Goal: Task Accomplishment & Management: Manage account settings

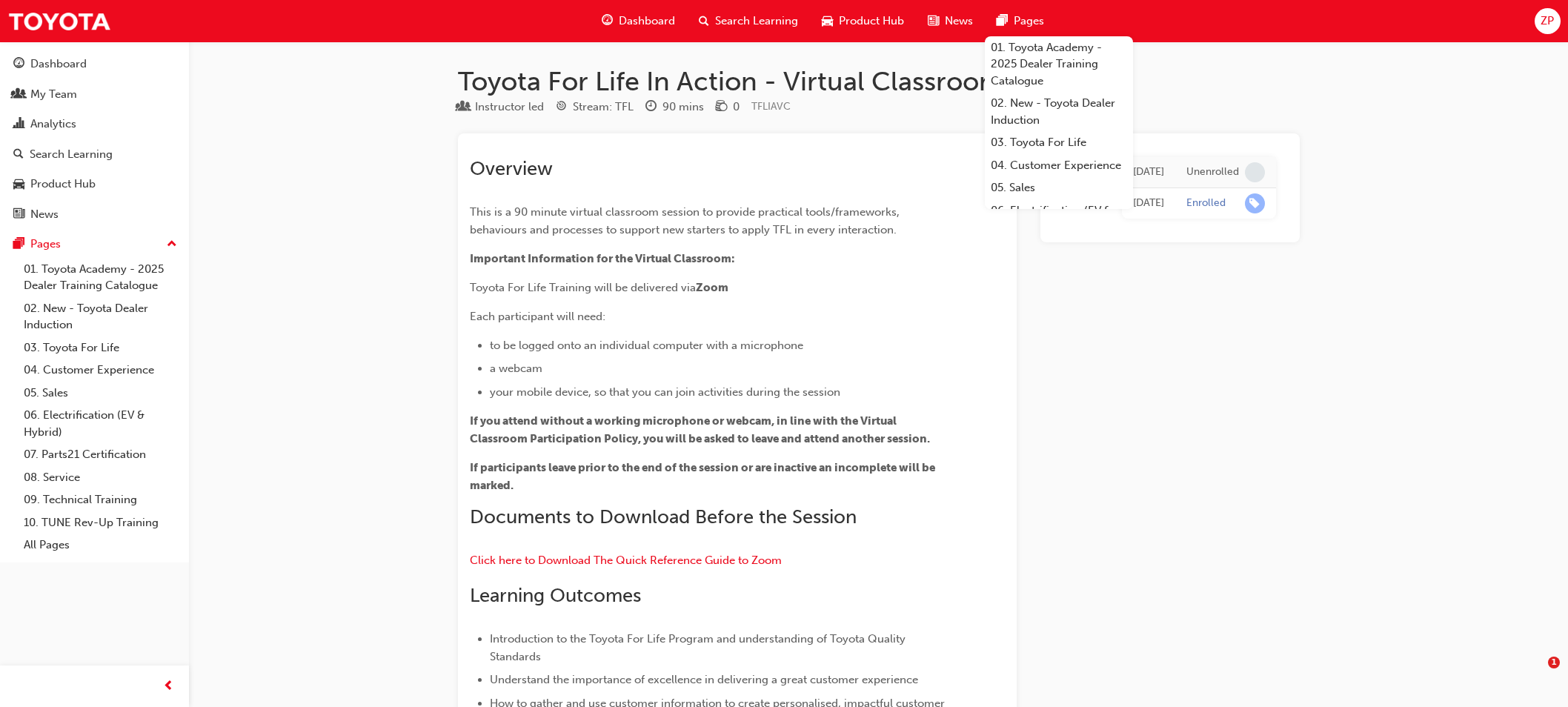
click at [56, 94] on div "My Team" at bounding box center [54, 94] width 47 height 17
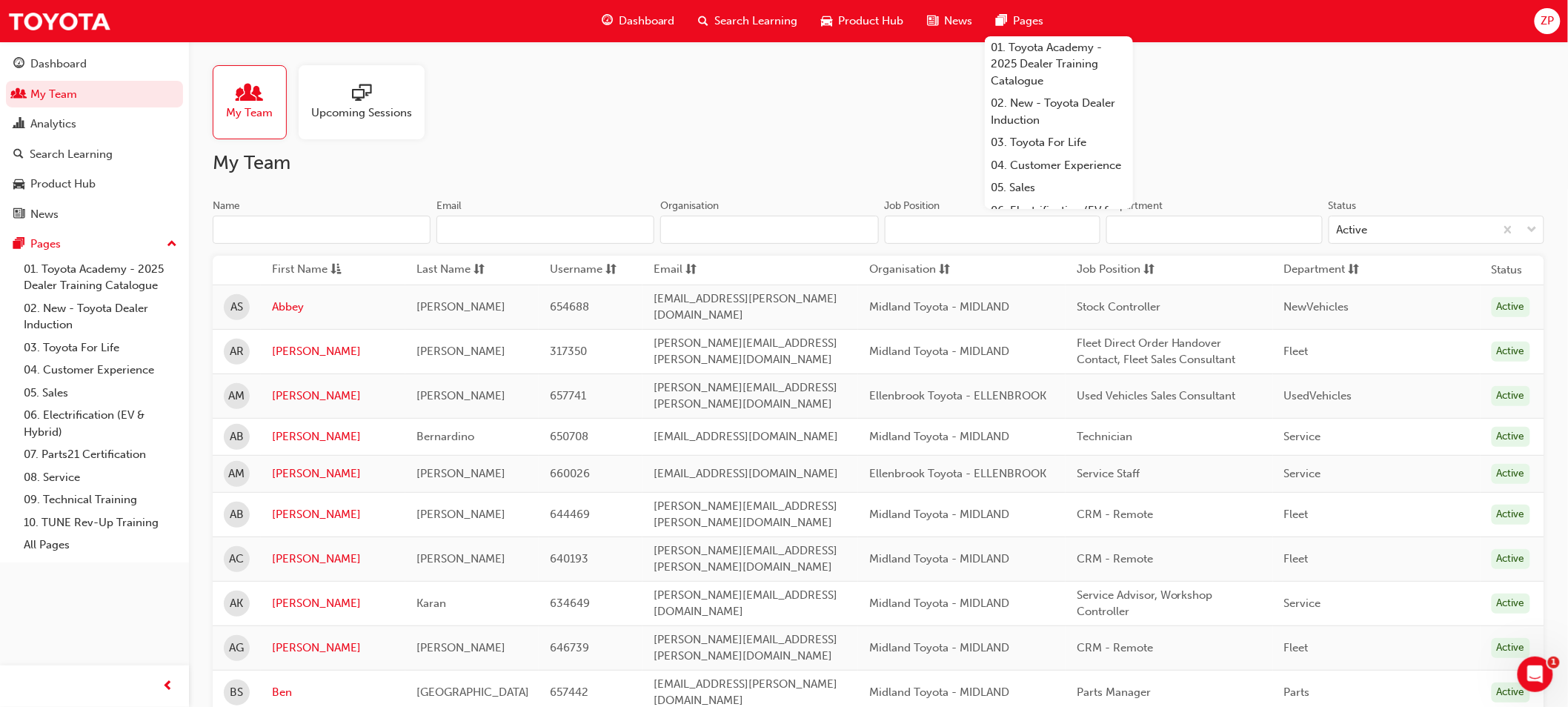
click at [290, 225] on input "Name" at bounding box center [322, 229] width 218 height 28
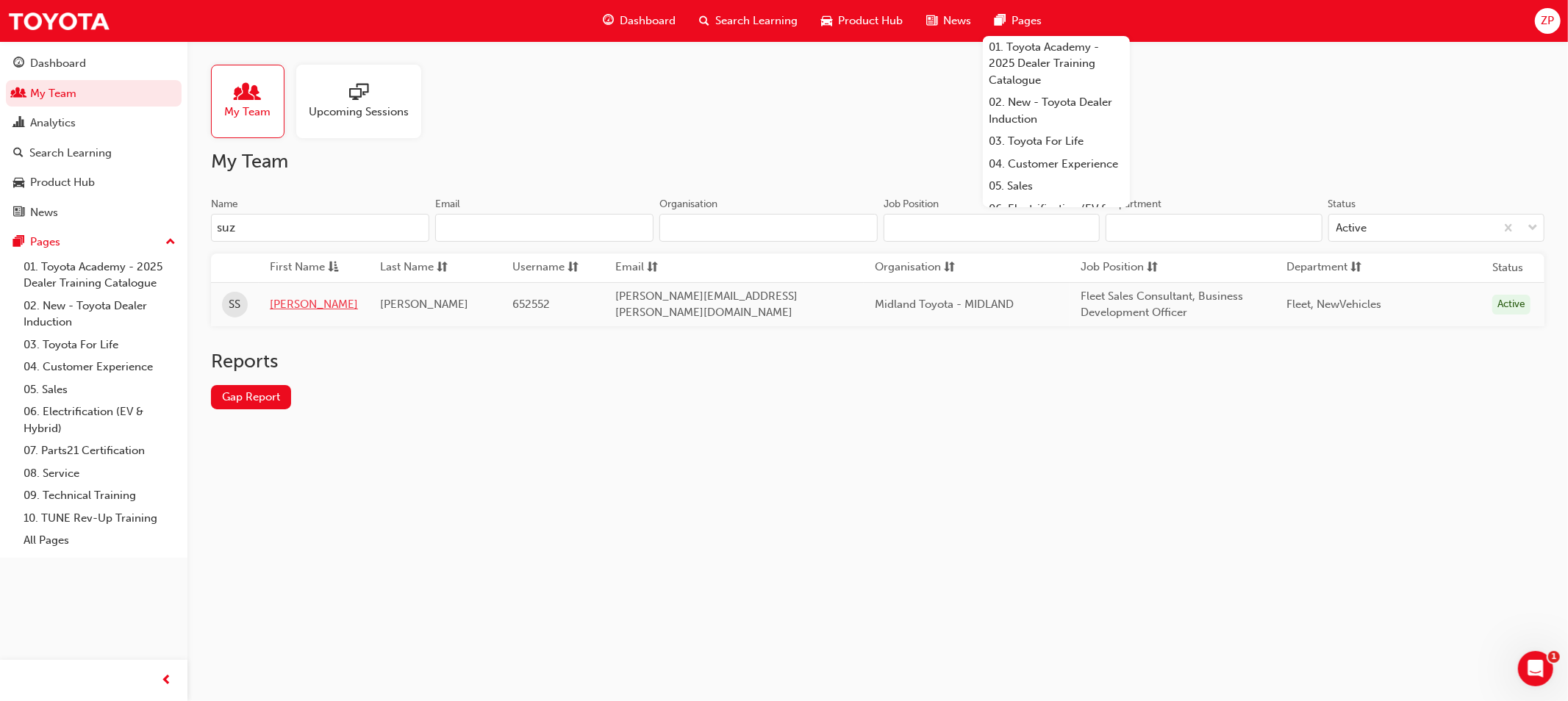
type input "suz"
click at [292, 309] on link "[PERSON_NAME]" at bounding box center [314, 304] width 88 height 17
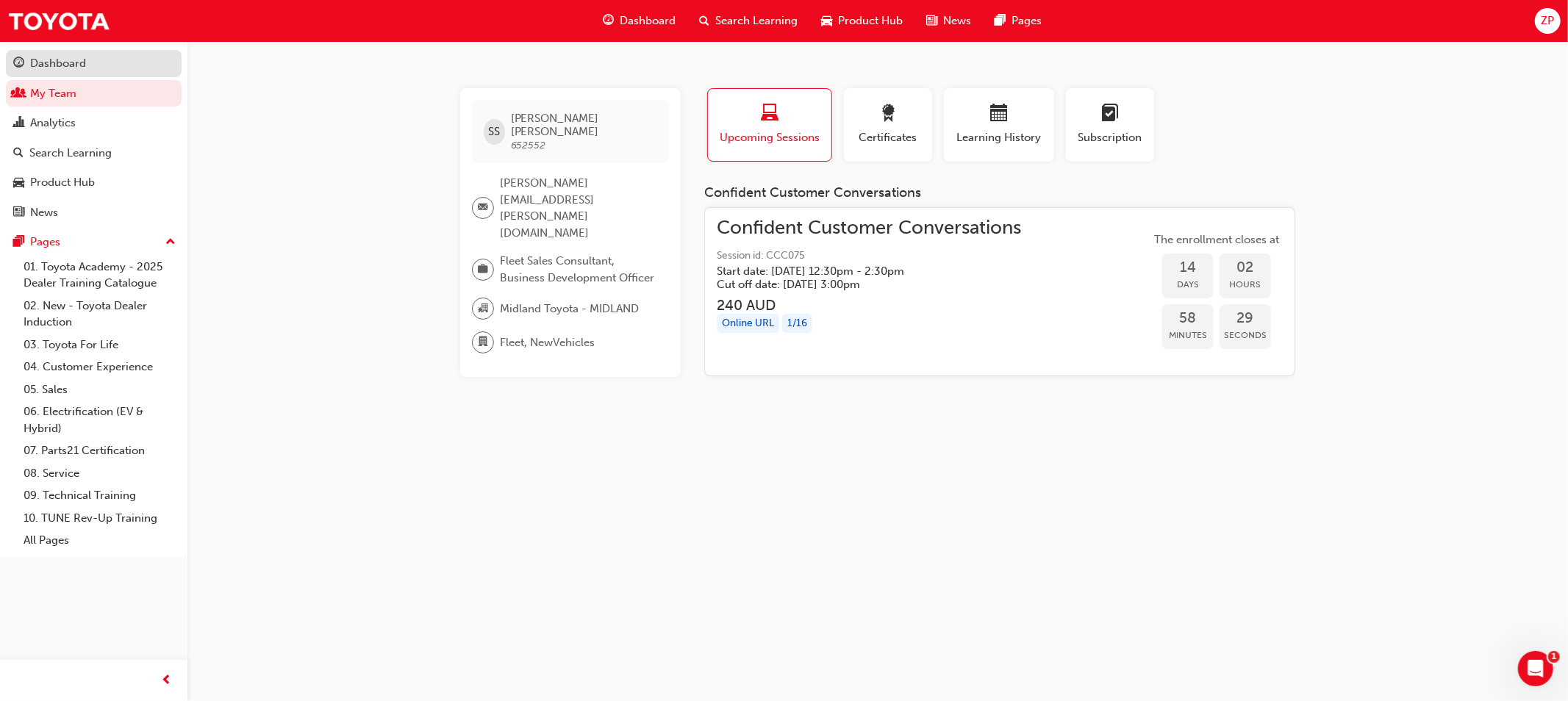
click at [91, 55] on div "Dashboard" at bounding box center [94, 63] width 161 height 18
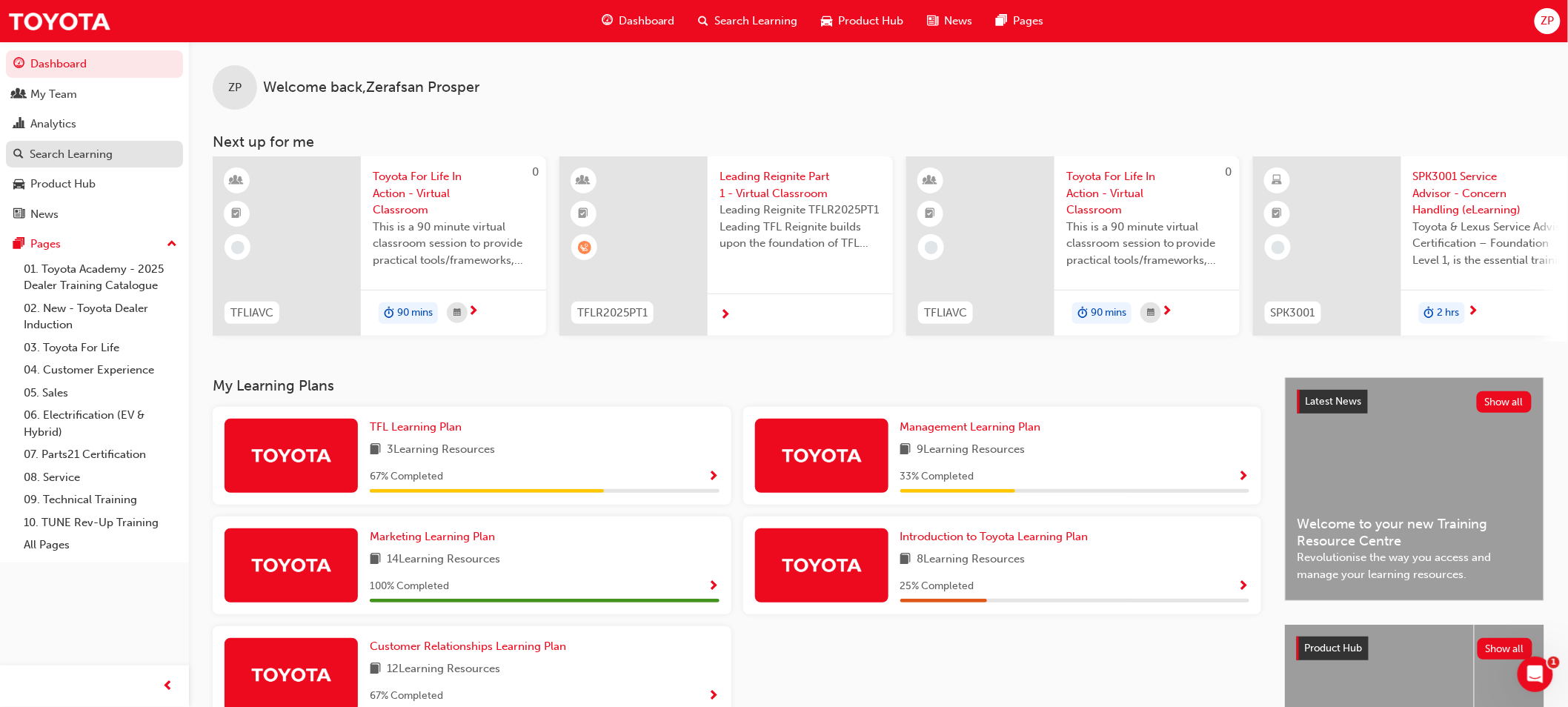
click at [108, 158] on div "Search Learning" at bounding box center [71, 154] width 83 height 17
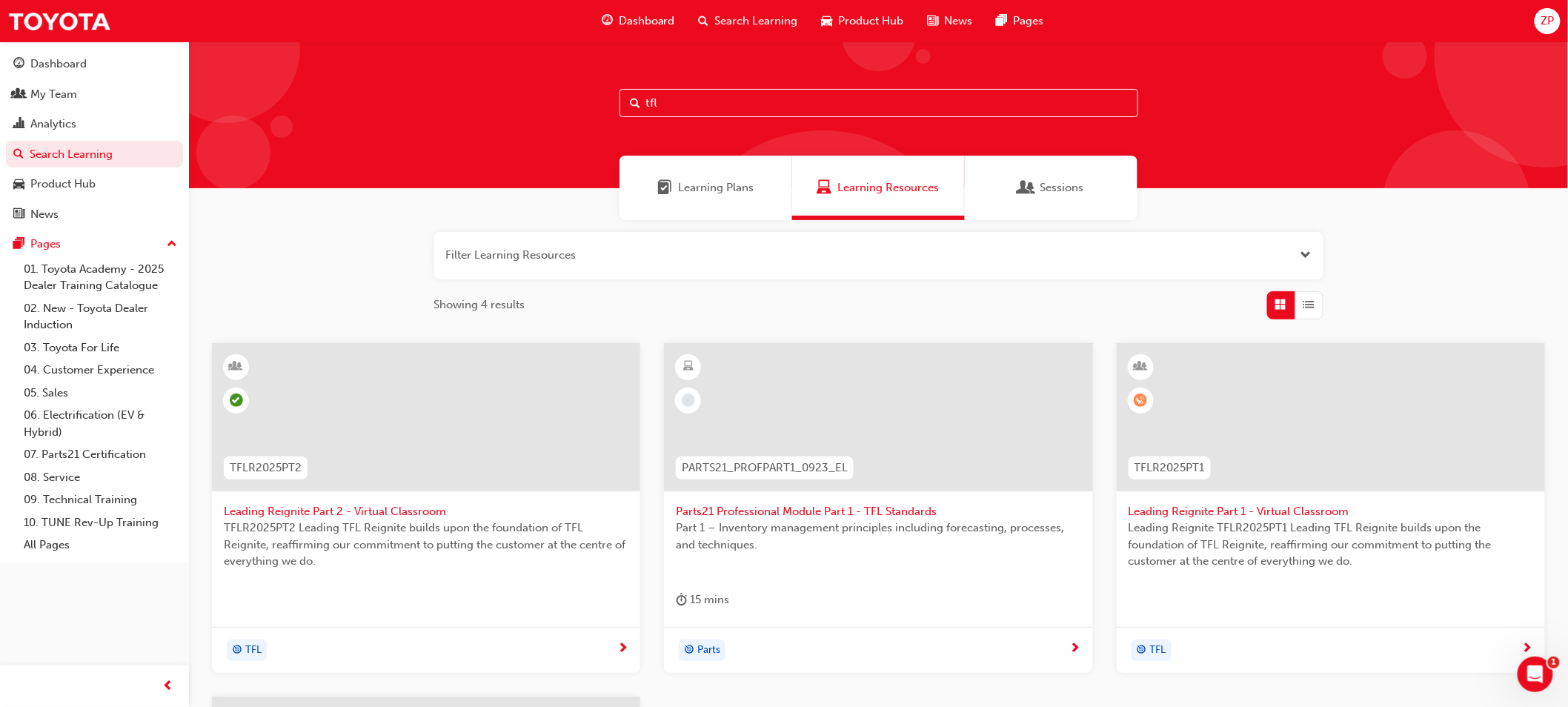
click at [726, 104] on input "tfl" at bounding box center [878, 102] width 519 height 28
drag, startPoint x: 726, startPoint y: 104, endPoint x: 618, endPoint y: 98, distance: 108.2
click at [618, 98] on div "tfl" at bounding box center [878, 115] width 1379 height 147
type input "fleet"
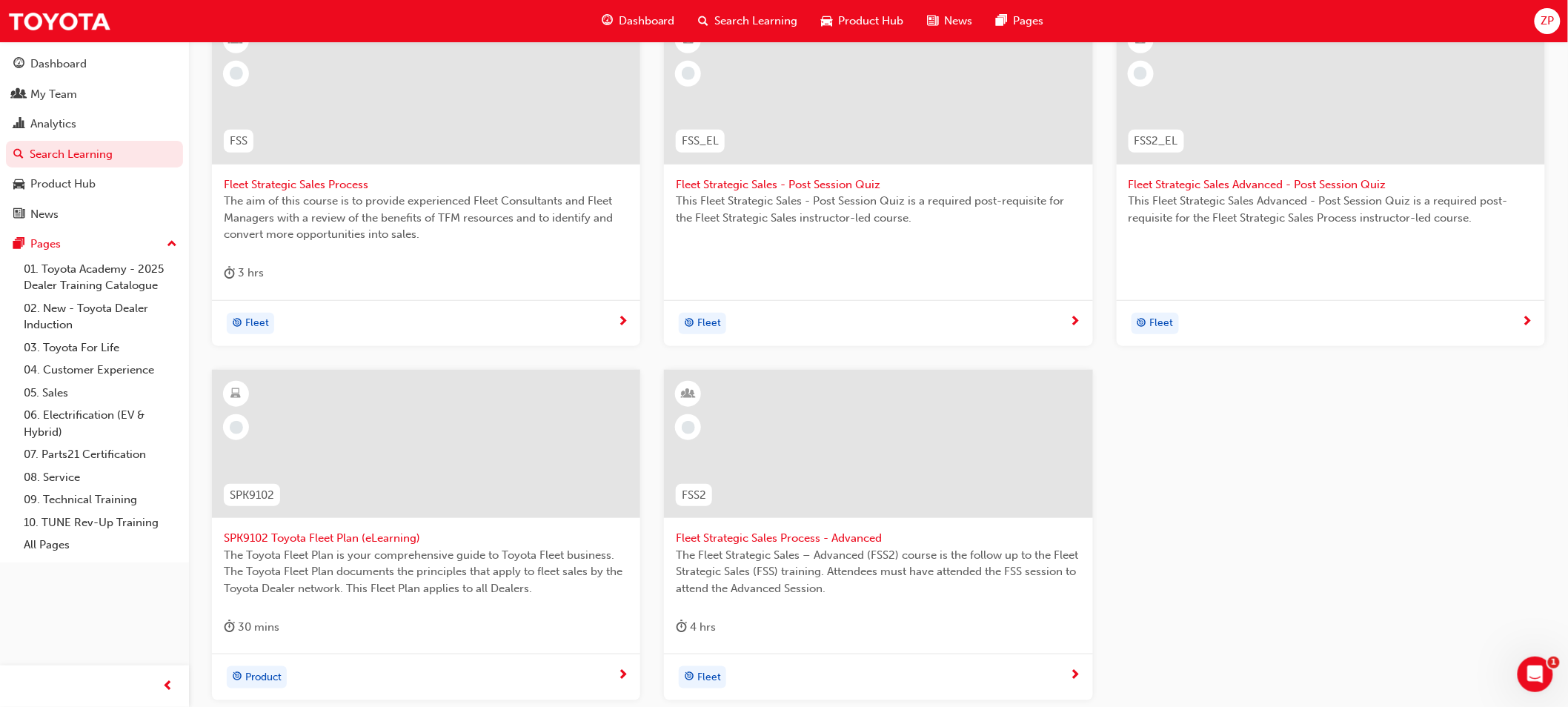
scroll to position [329, 0]
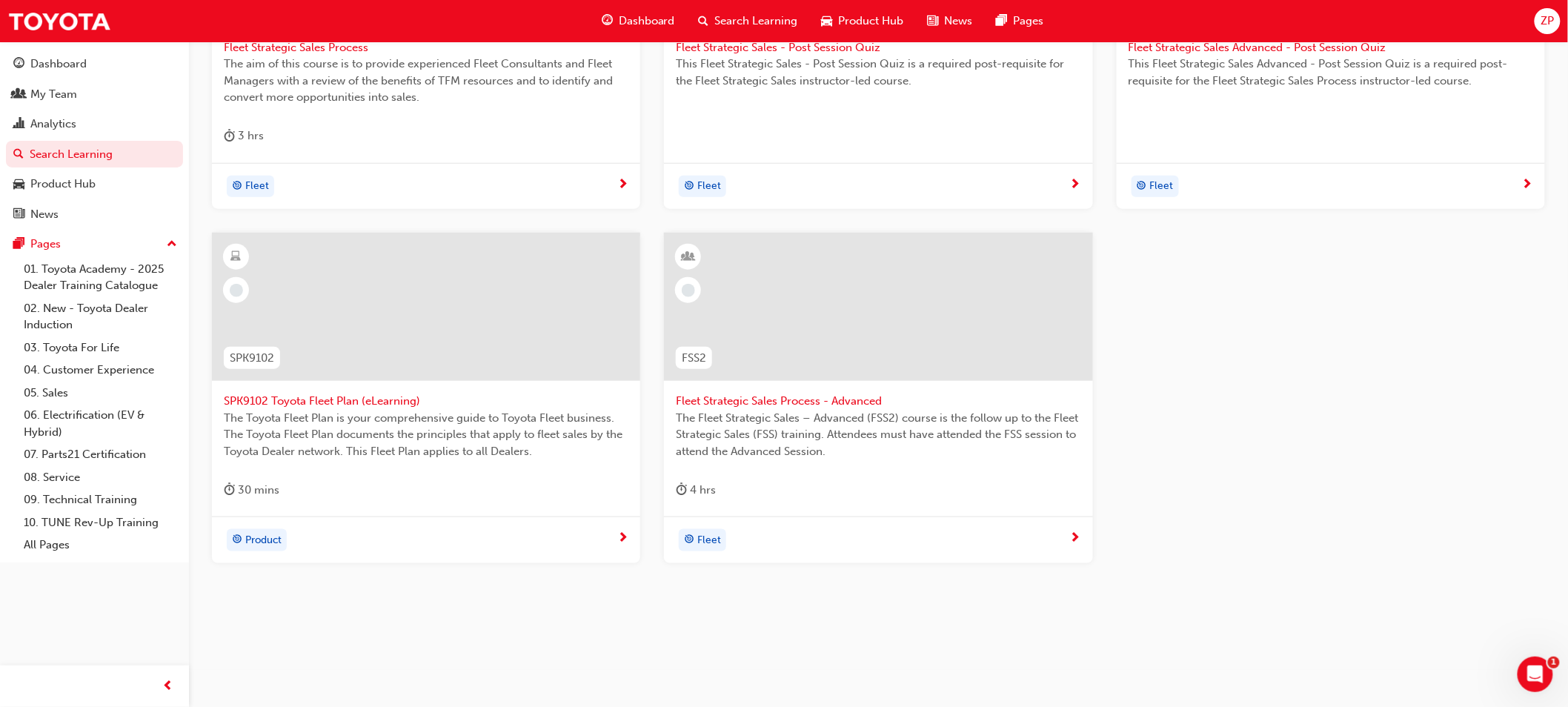
click at [800, 432] on span "The Fleet Strategic Sales – Advanced (FSS2) course is the follow up to the Flee…" at bounding box center [878, 435] width 405 height 50
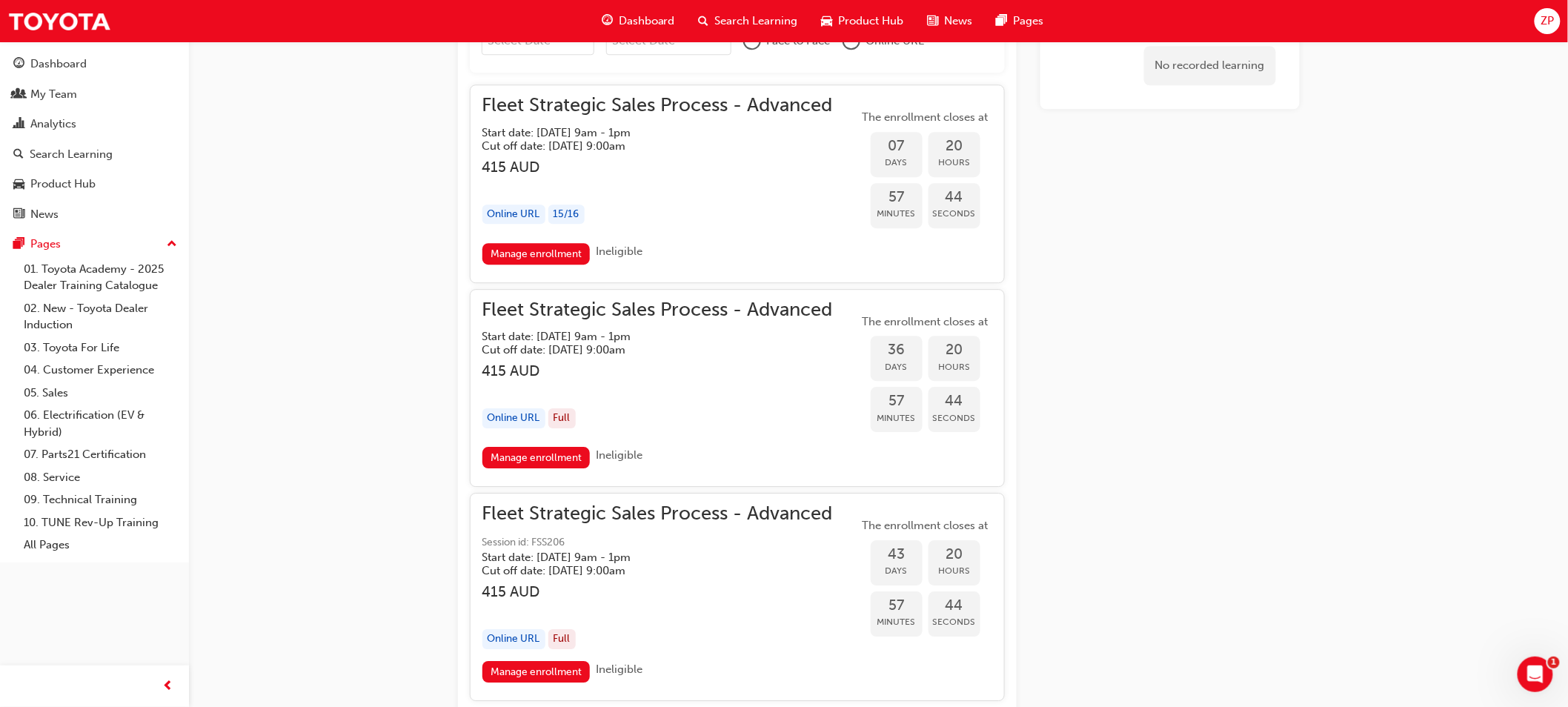
scroll to position [1717, 0]
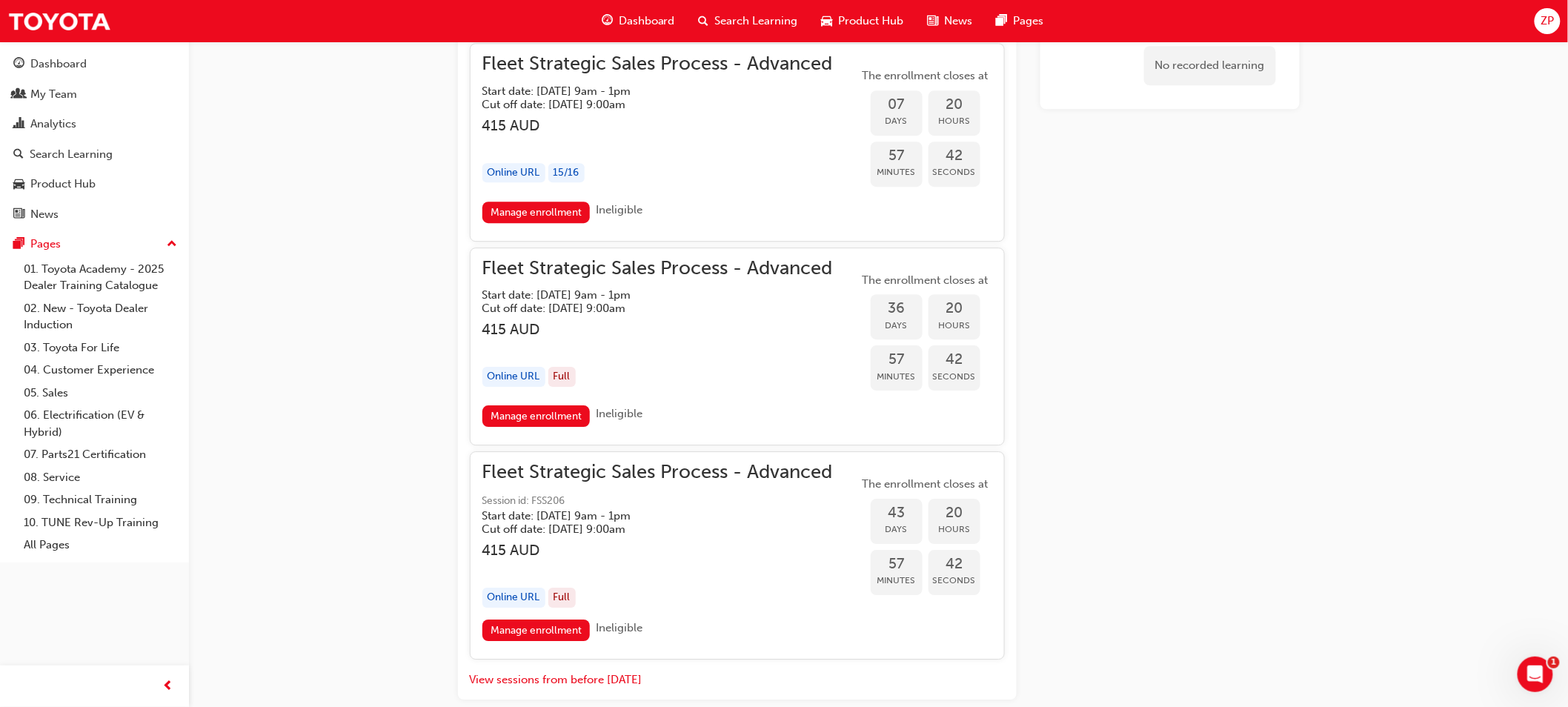
click at [715, 517] on h5 "Start date: [DATE] 9am - 1pm" at bounding box center [645, 516] width 327 height 14
click at [560, 634] on link "Manage enrollment" at bounding box center [536, 630] width 108 height 22
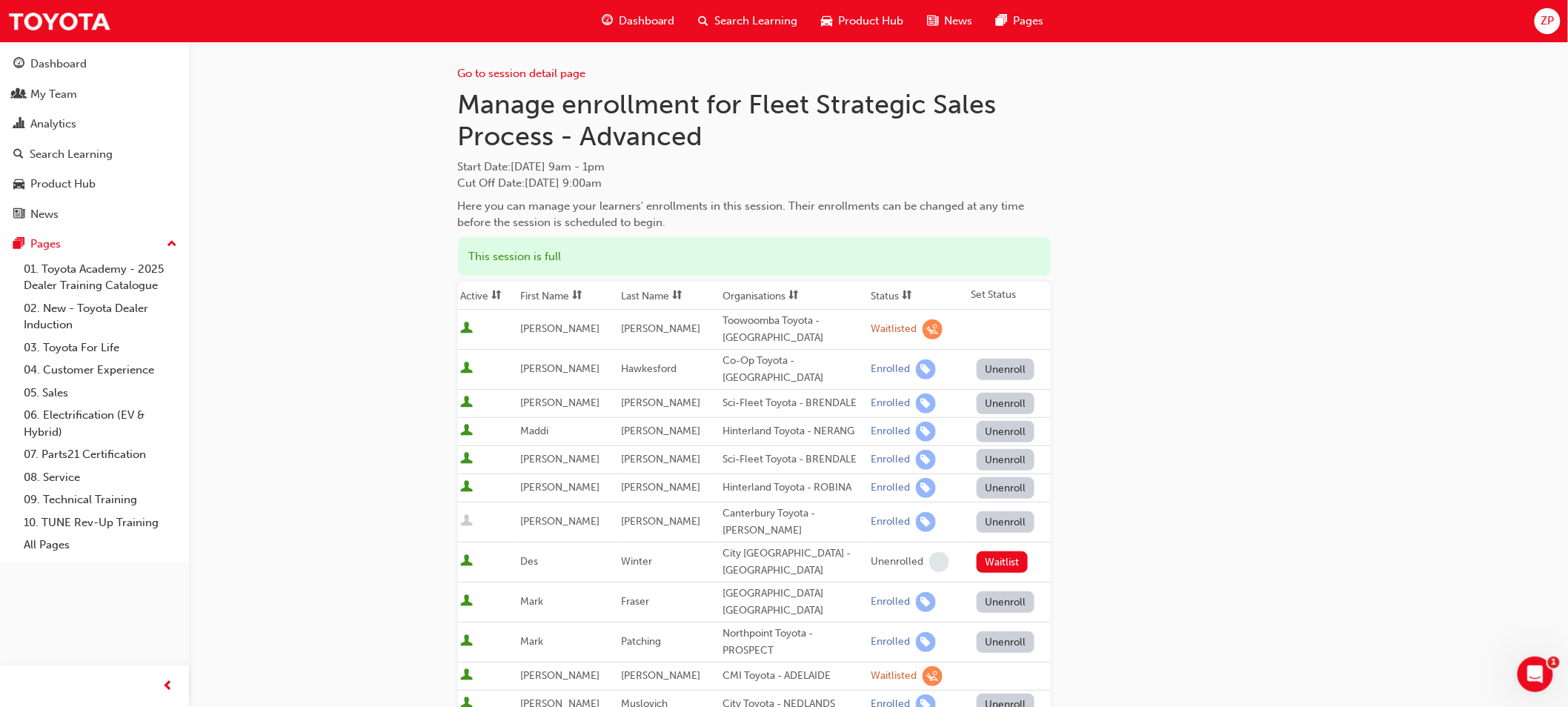
scroll to position [1717, 0]
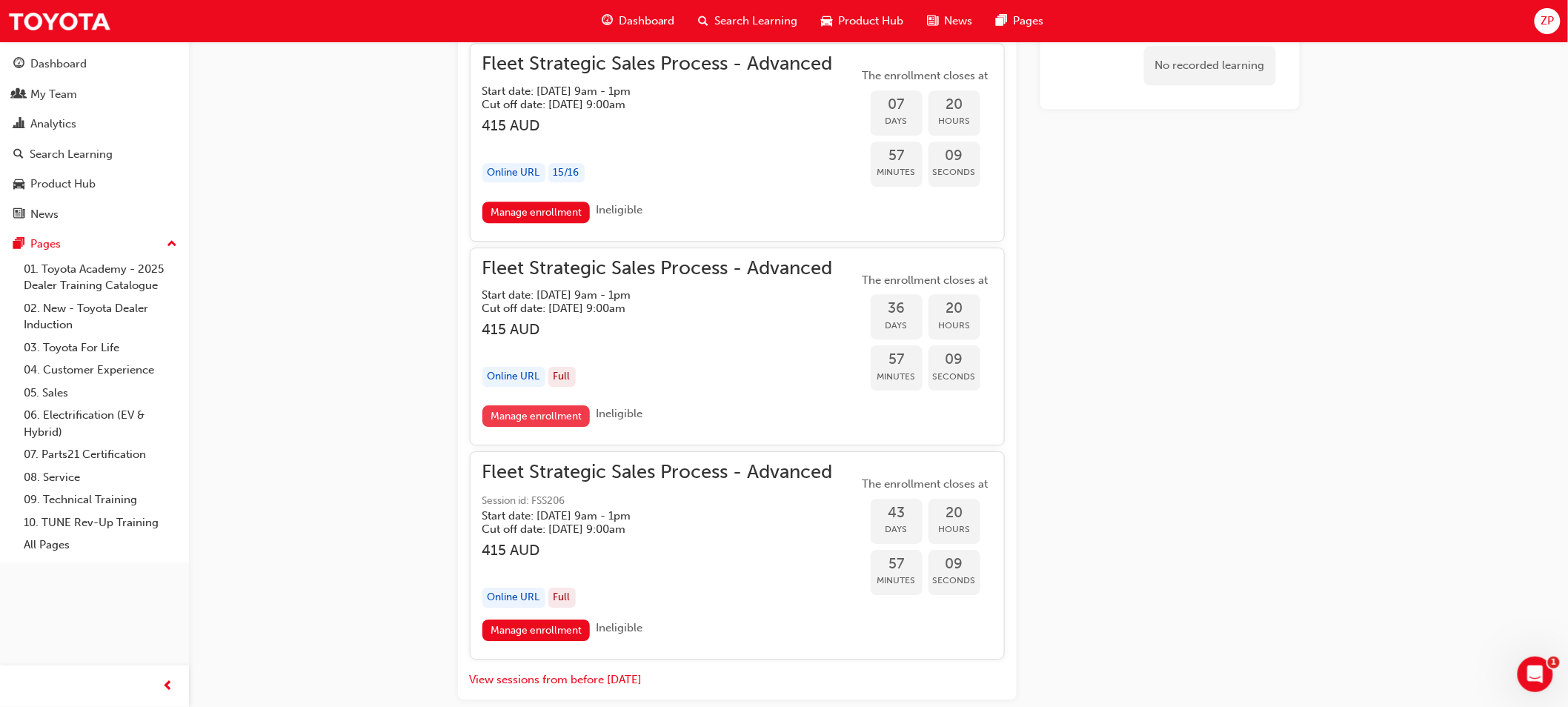
click at [568, 409] on link "Manage enrollment" at bounding box center [536, 416] width 108 height 22
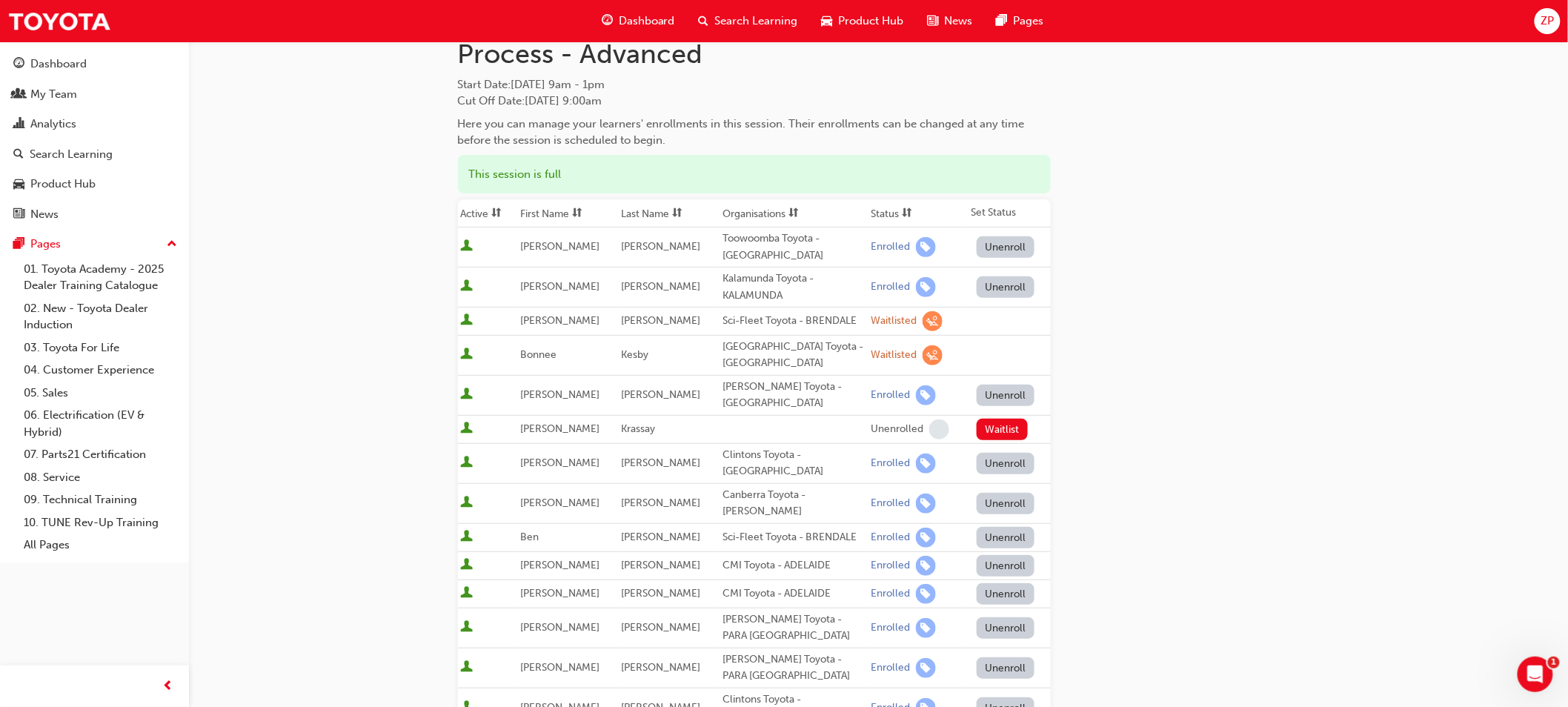
scroll to position [165, 0]
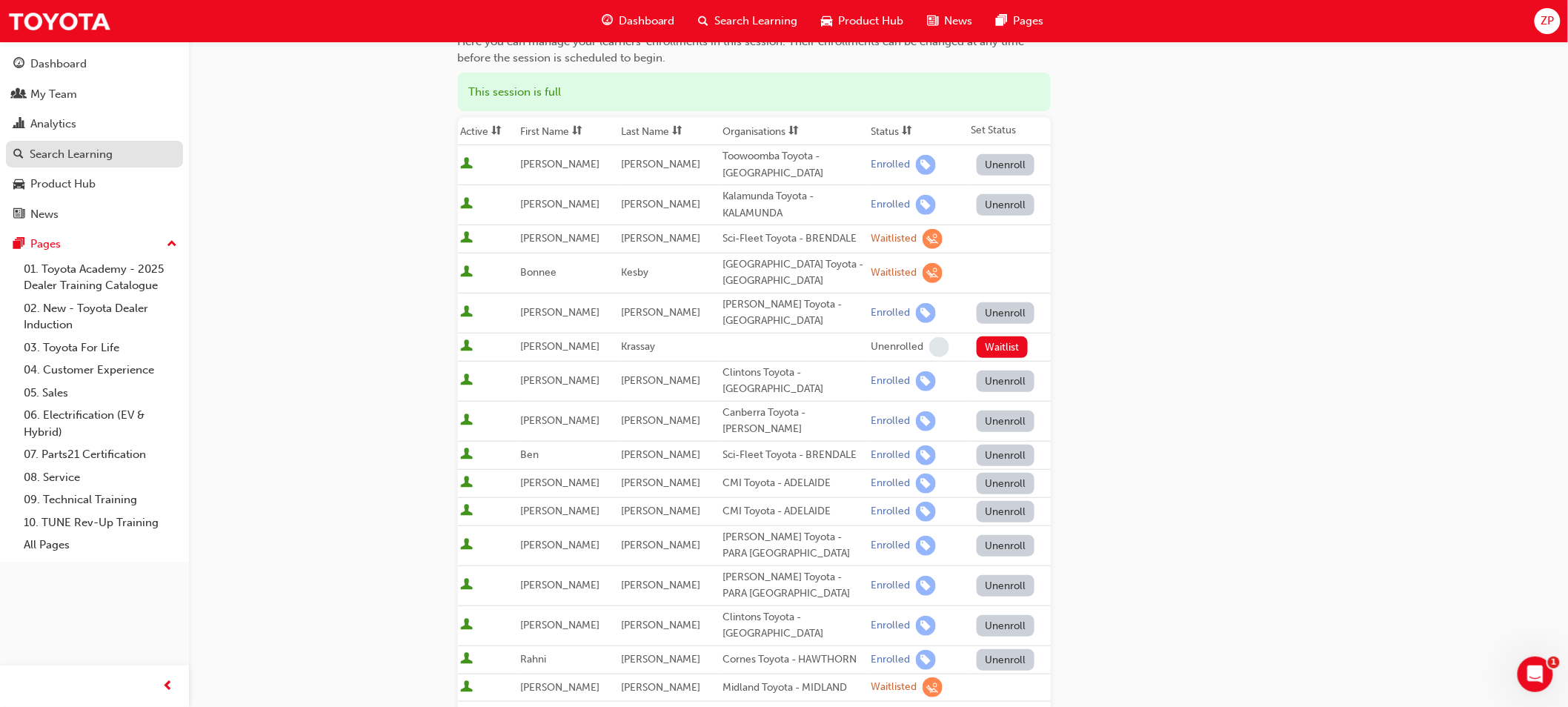
click at [63, 161] on div "Search Learning" at bounding box center [71, 154] width 83 height 17
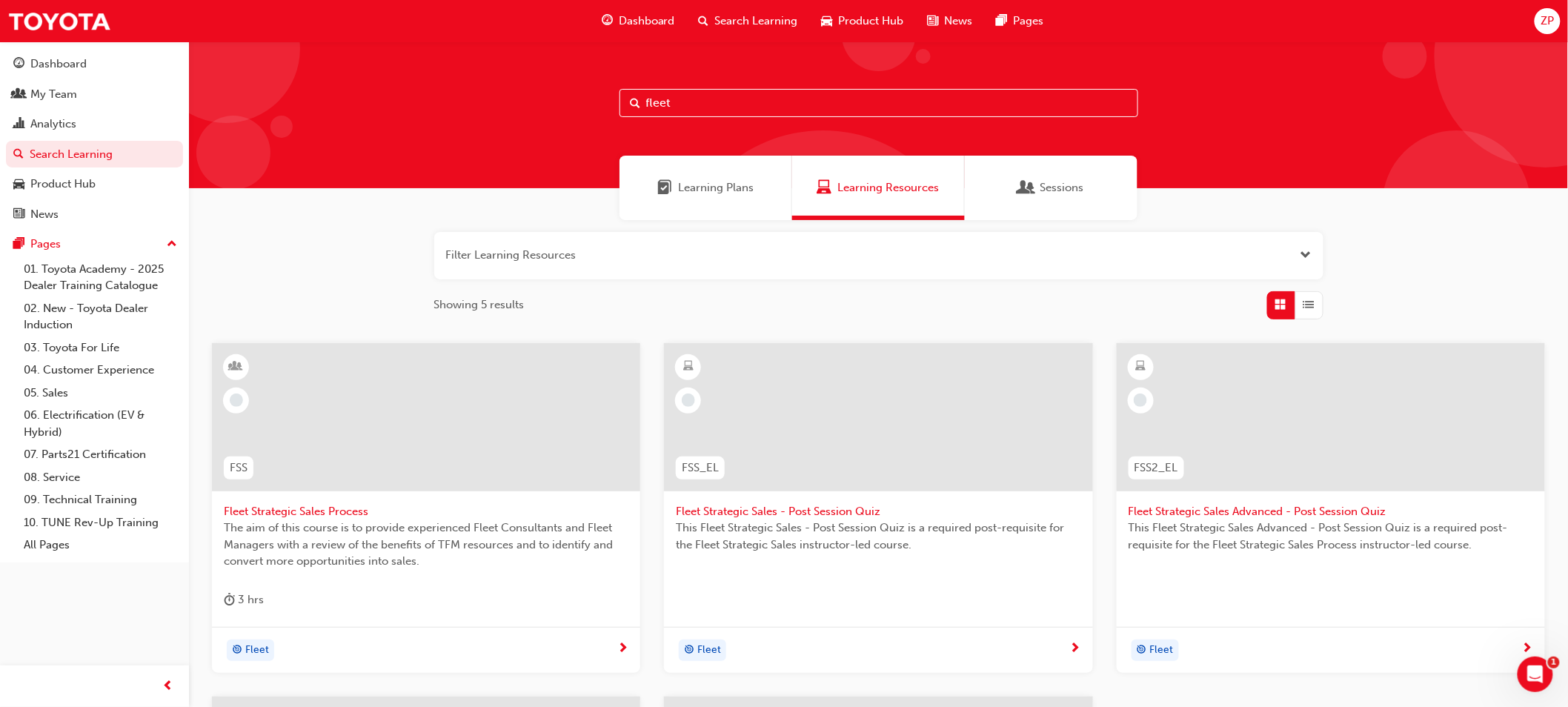
drag, startPoint x: 703, startPoint y: 105, endPoint x: 625, endPoint y: 98, distance: 78.3
click at [625, 98] on input "fleet" at bounding box center [878, 102] width 519 height 28
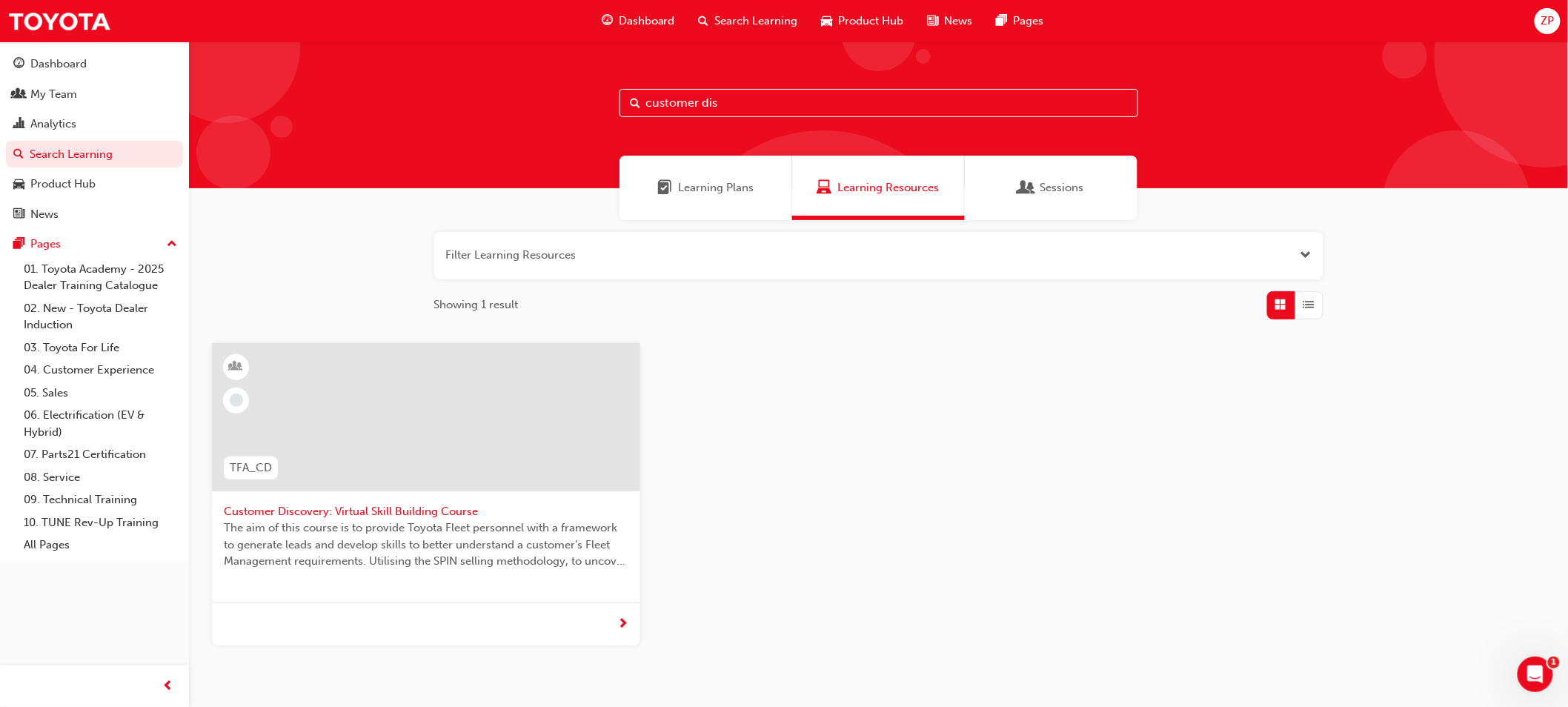
type input "customer dis"
click at [326, 504] on span "Customer Discovery: Virtual Skill Building Course" at bounding box center [426, 512] width 405 height 17
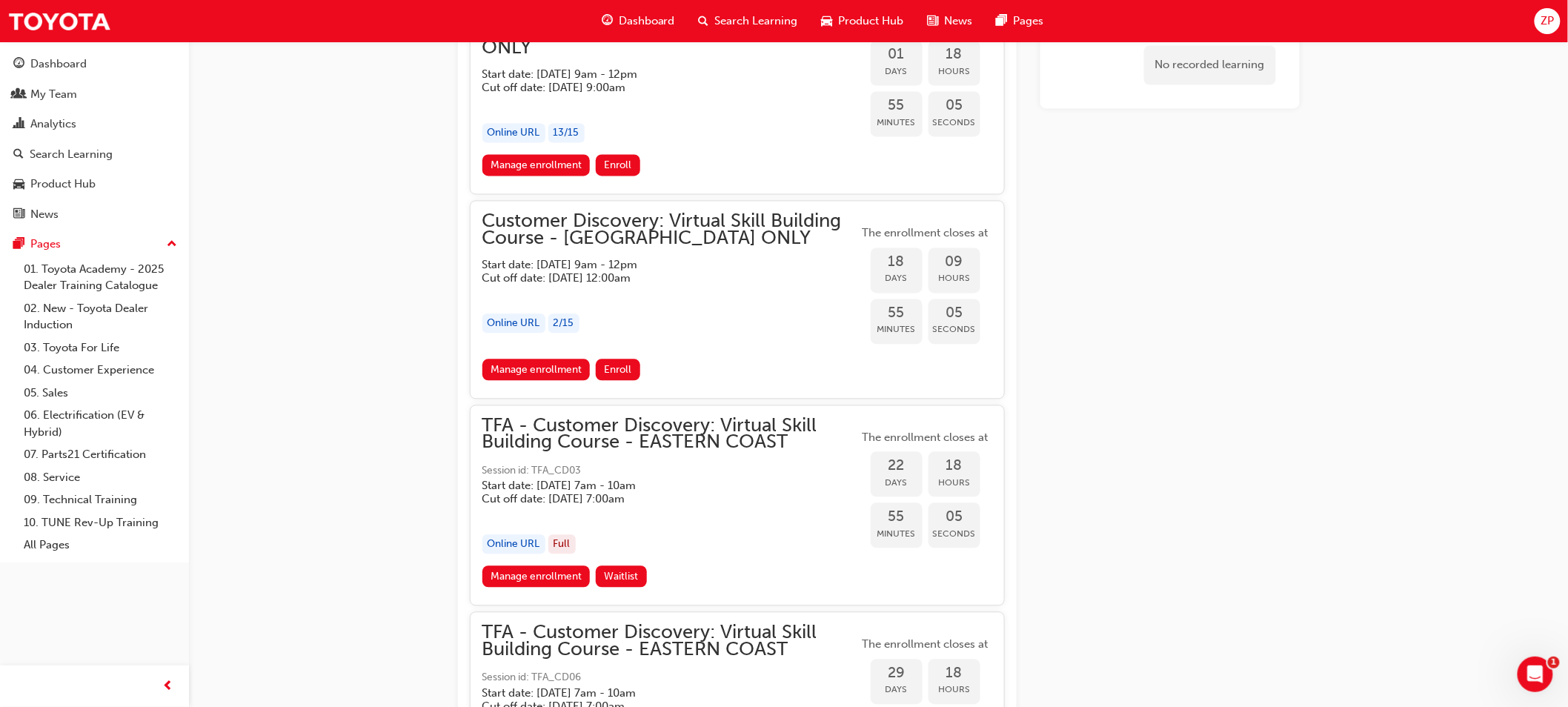
scroll to position [1082, 0]
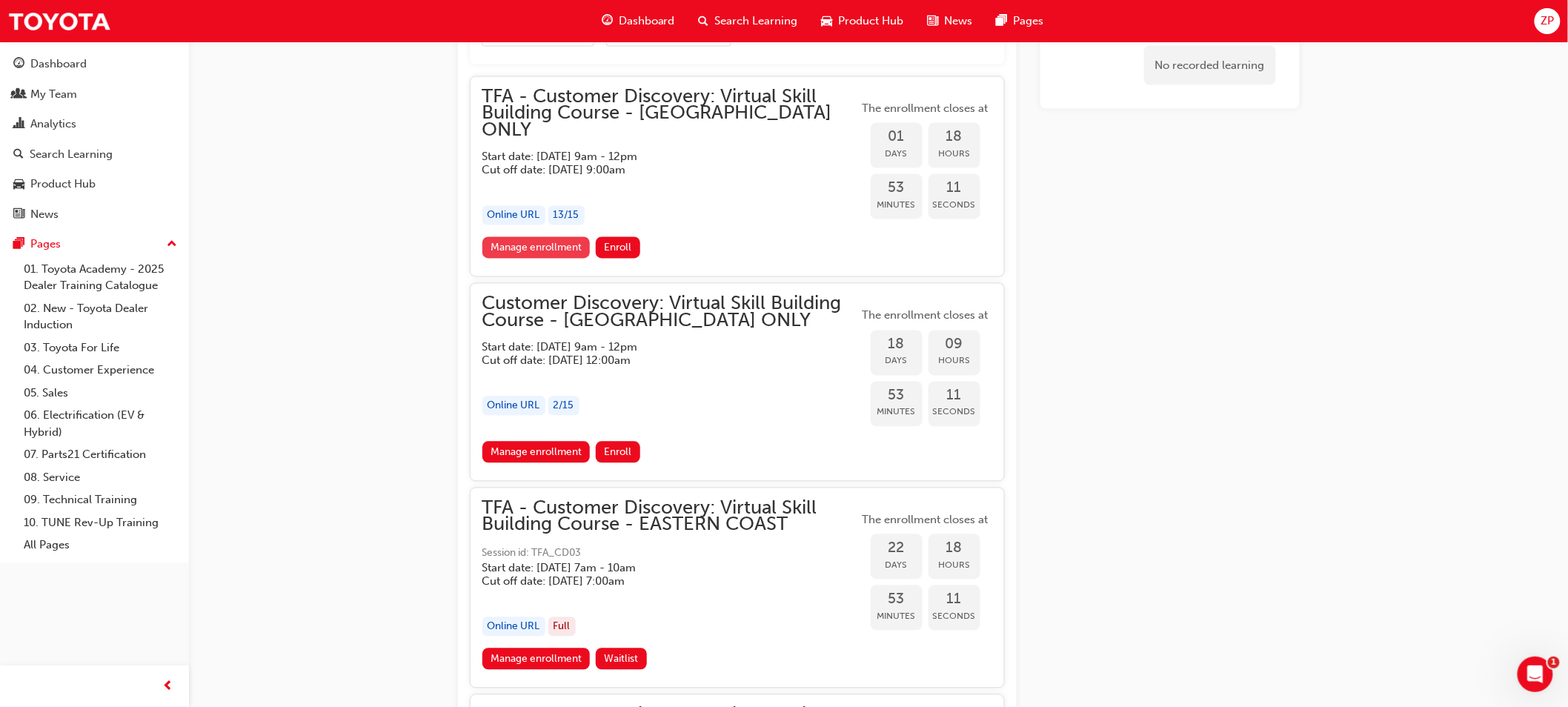
click at [560, 237] on link "Manage enrollment" at bounding box center [536, 248] width 108 height 22
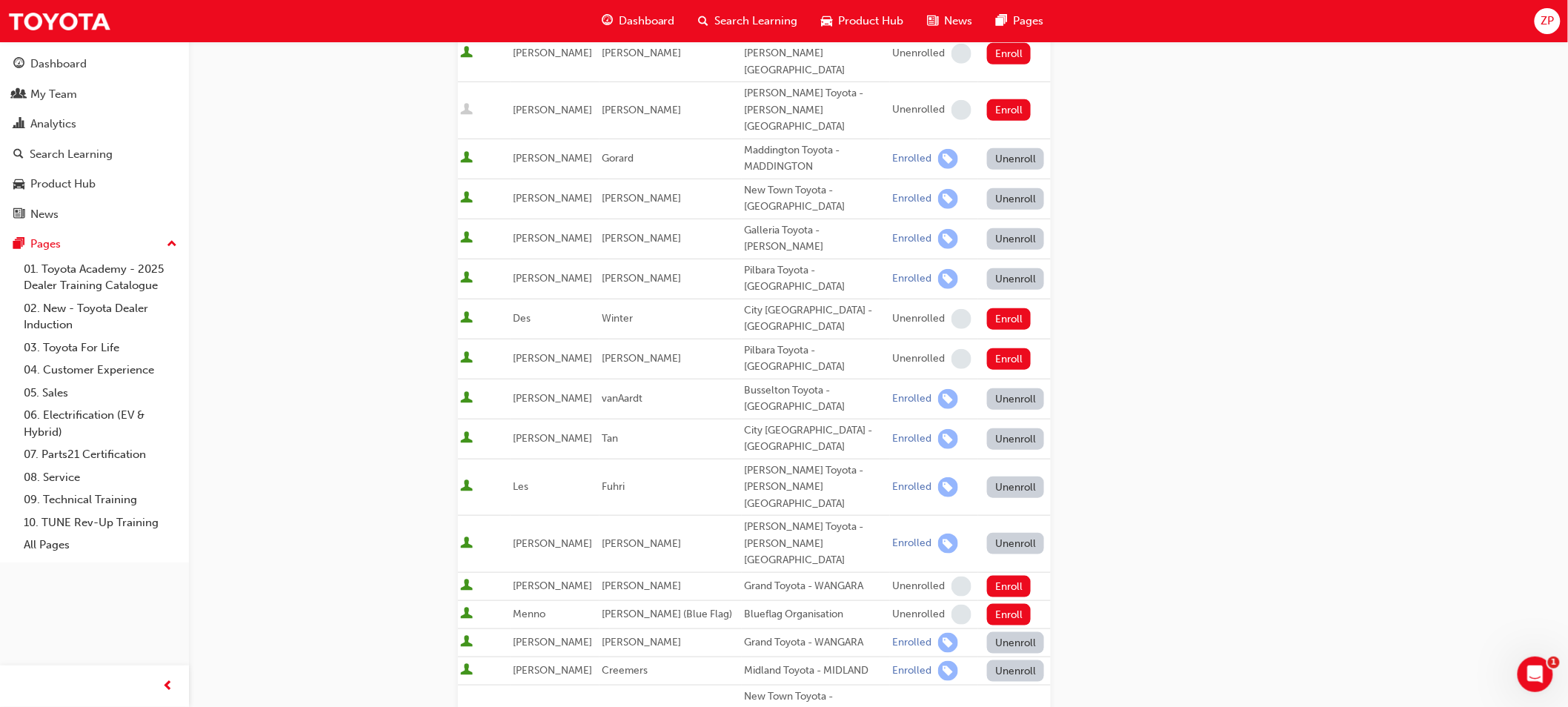
scroll to position [412, 0]
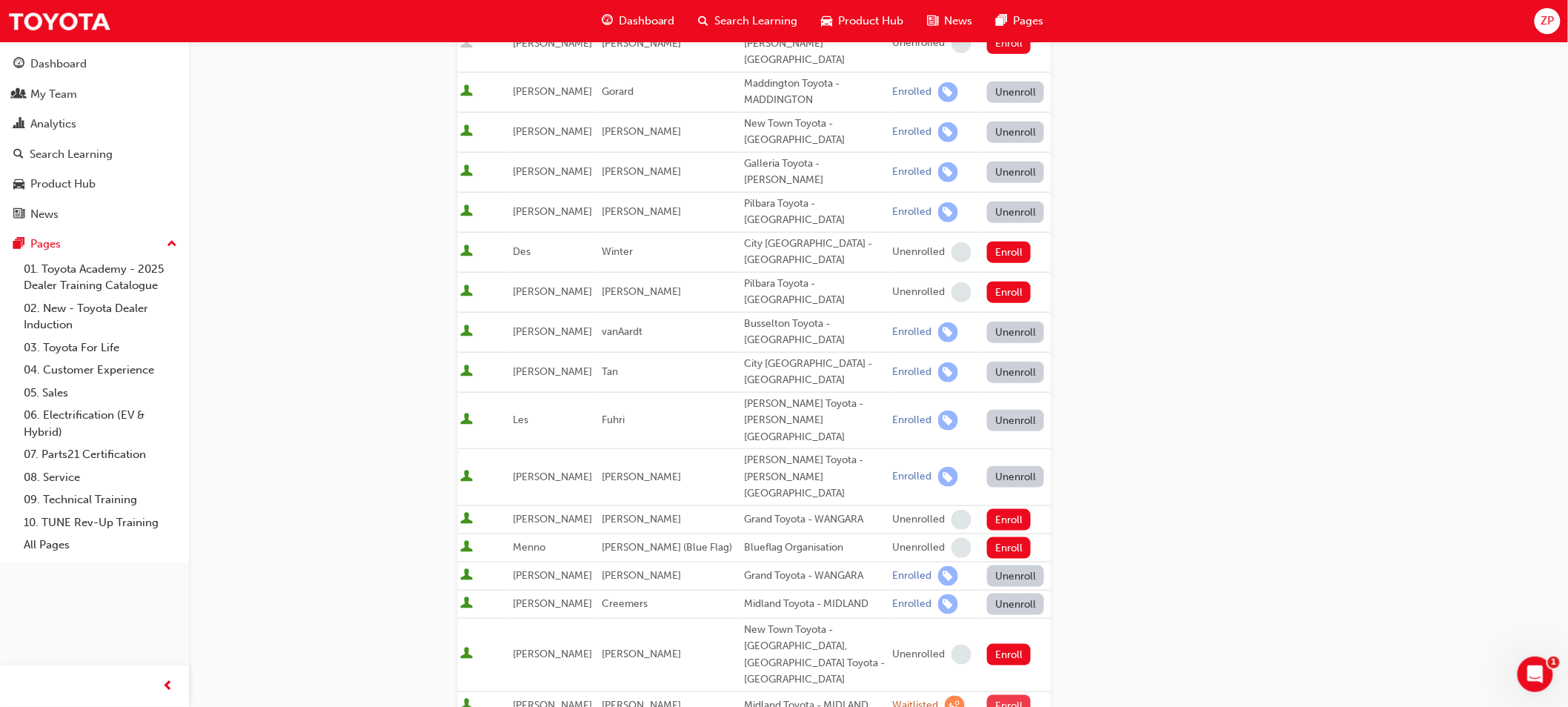
click at [991, 696] on button "Enroll" at bounding box center [1009, 706] width 44 height 22
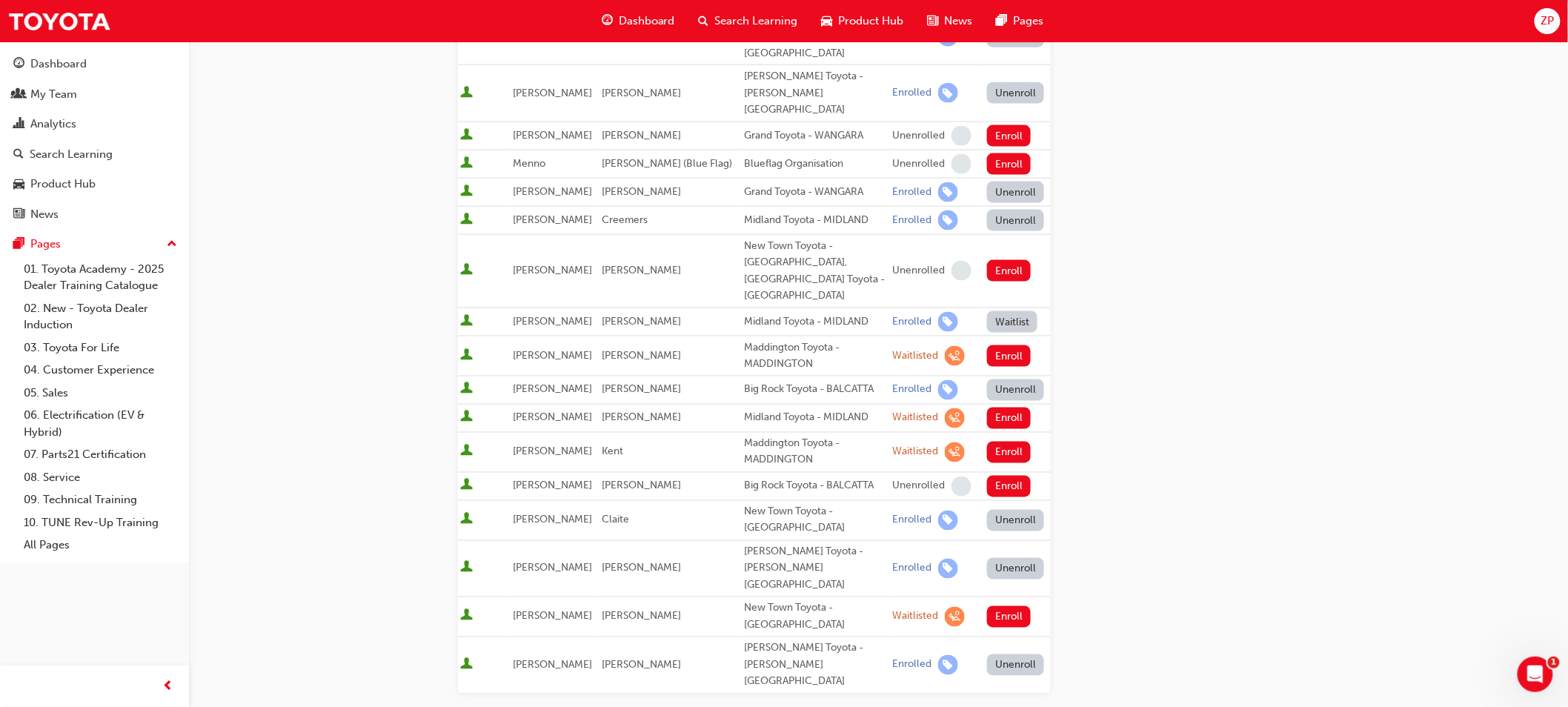
scroll to position [906, 0]
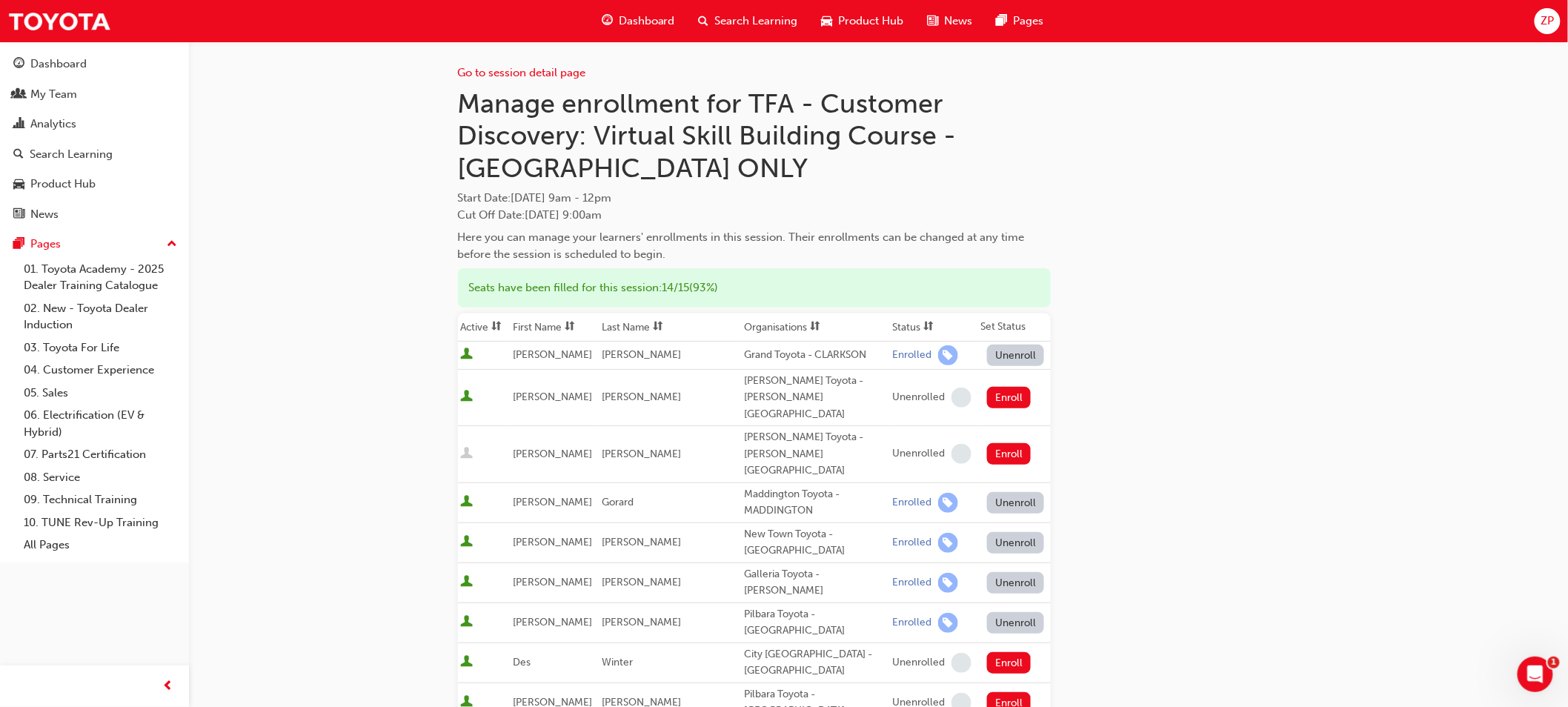
scroll to position [0, 0]
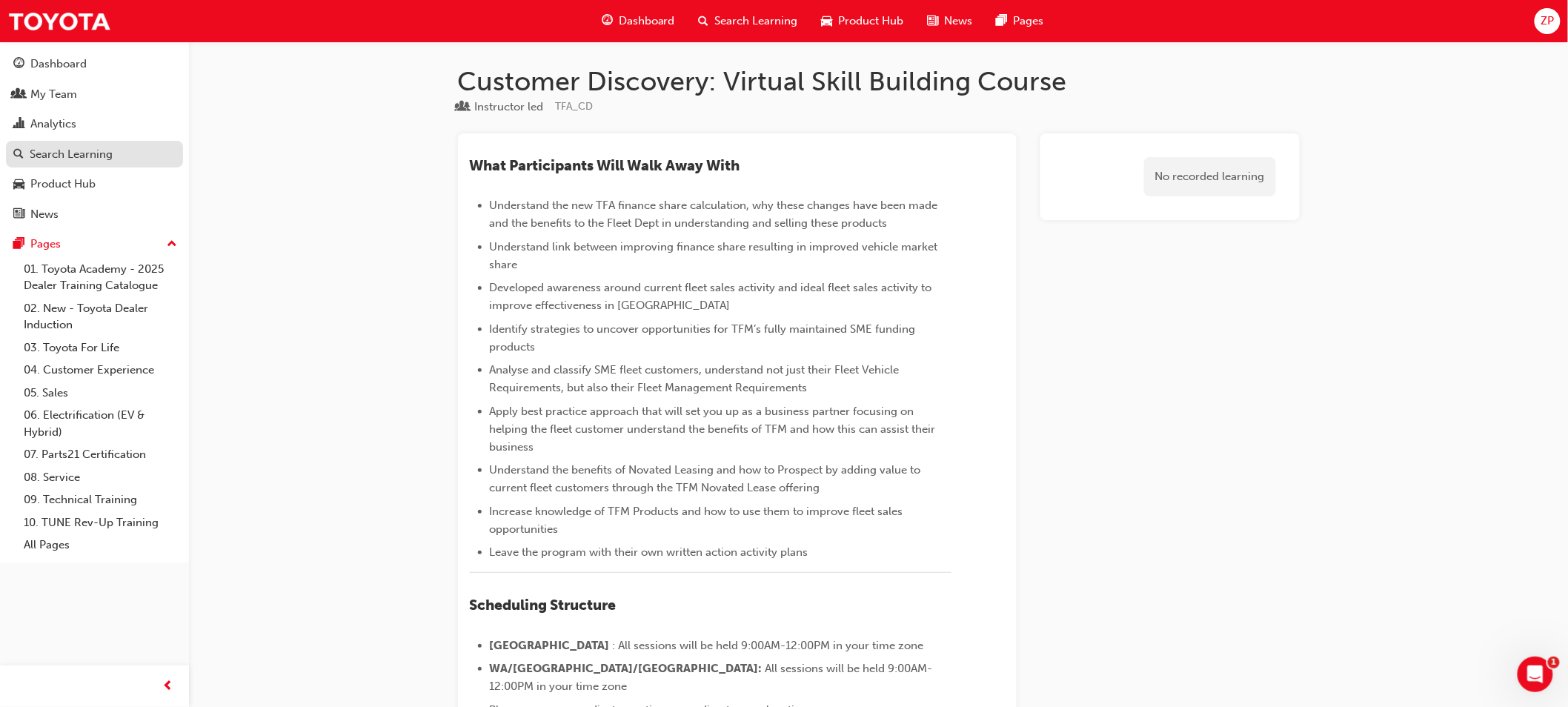
click at [75, 150] on div "Search Learning" at bounding box center [71, 154] width 83 height 17
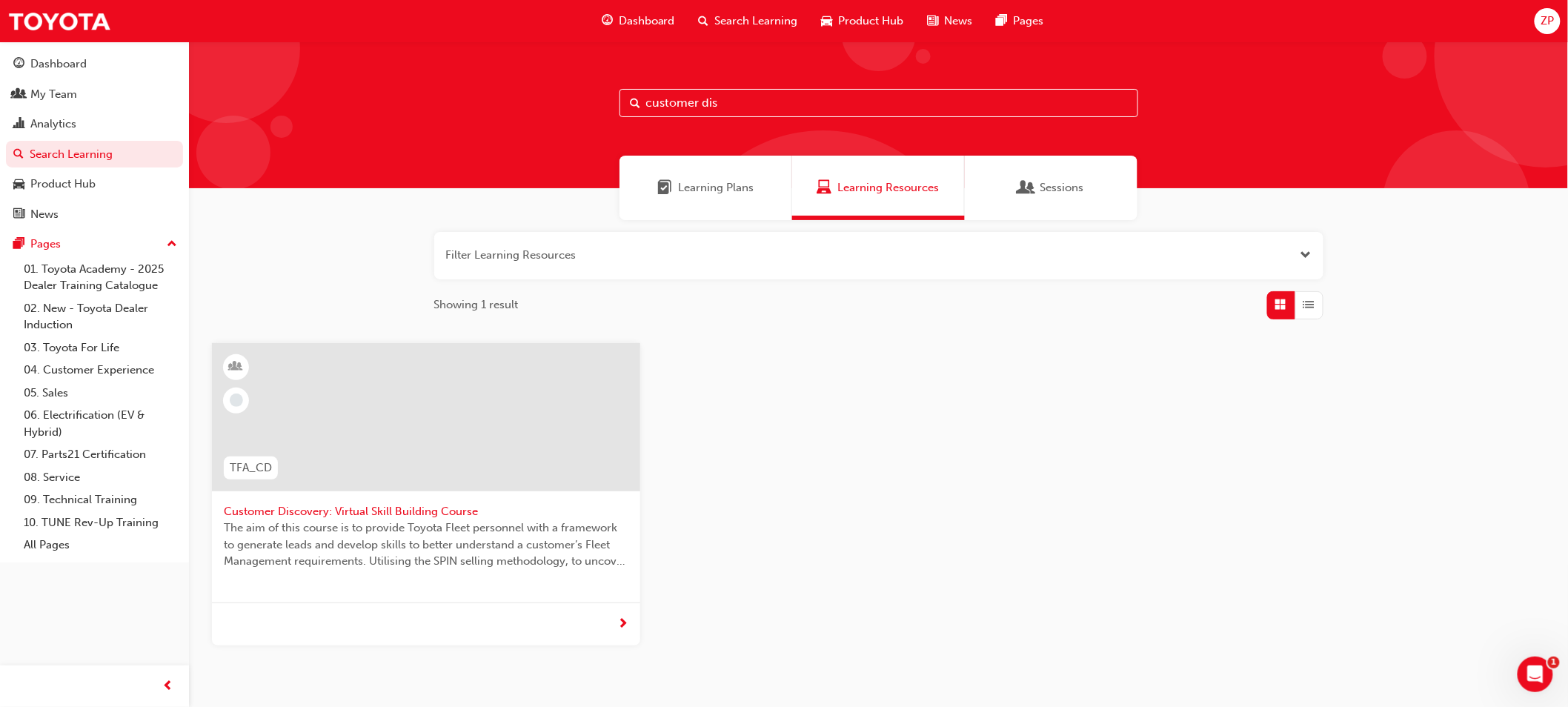
click at [706, 105] on input "customer dis" at bounding box center [878, 102] width 519 height 28
click at [731, 102] on input "customer dis" at bounding box center [878, 102] width 519 height 28
drag, startPoint x: 731, startPoint y: 102, endPoint x: 620, endPoint y: 101, distance: 111.0
click at [620, 101] on input "customer dis" at bounding box center [878, 102] width 519 height 28
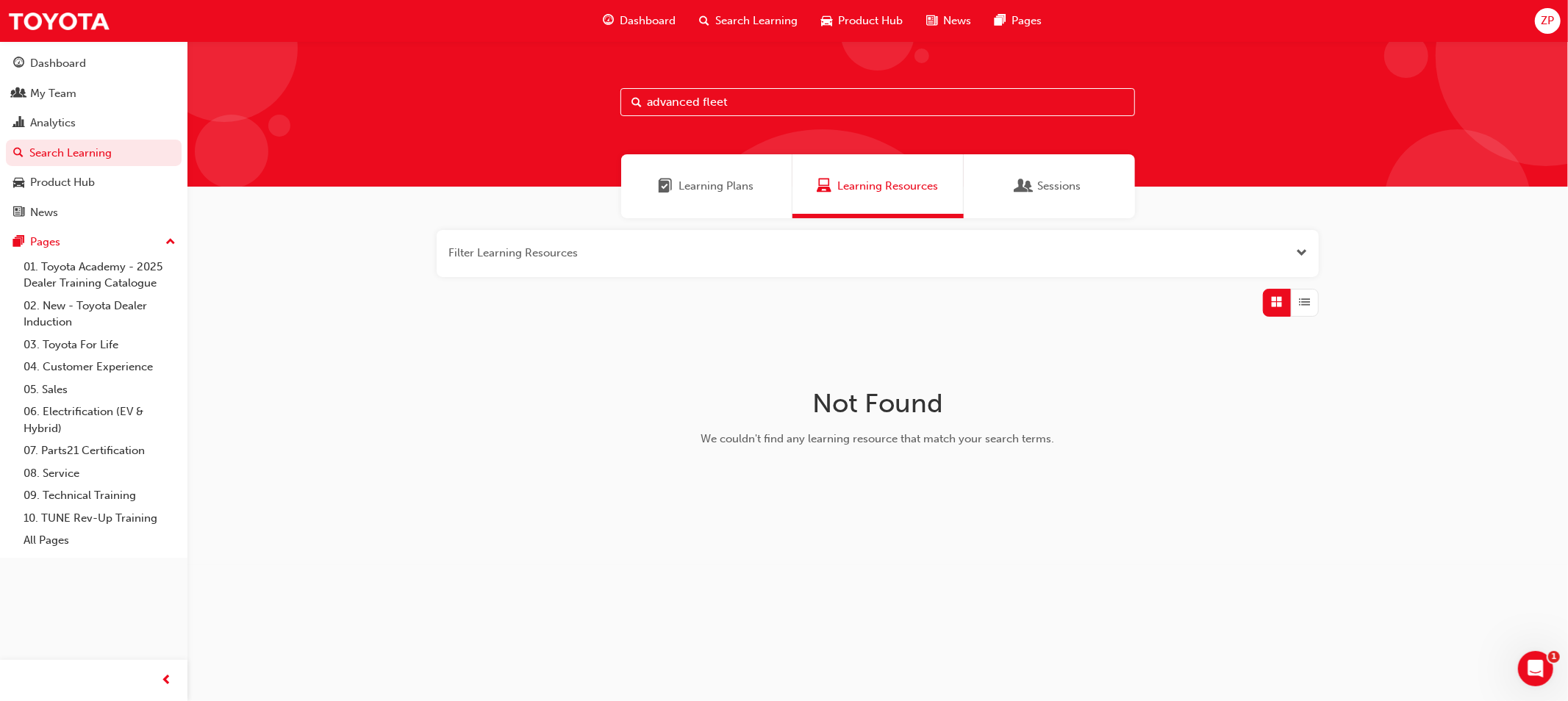
drag, startPoint x: 751, startPoint y: 94, endPoint x: 577, endPoint y: 101, distance: 174.1
click at [583, 106] on div "advanced fleet" at bounding box center [877, 114] width 1381 height 146
type input "fleet strategic"
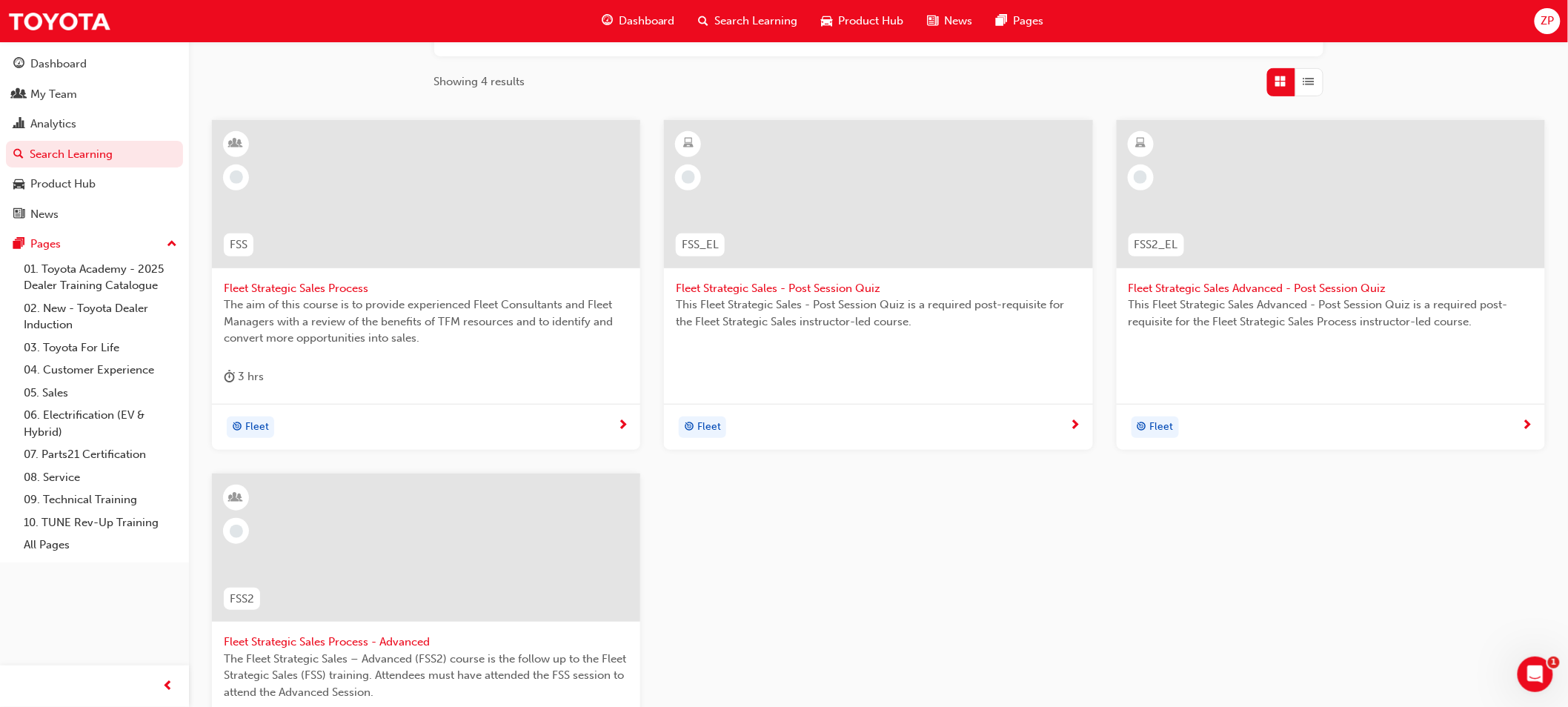
scroll to position [247, 0]
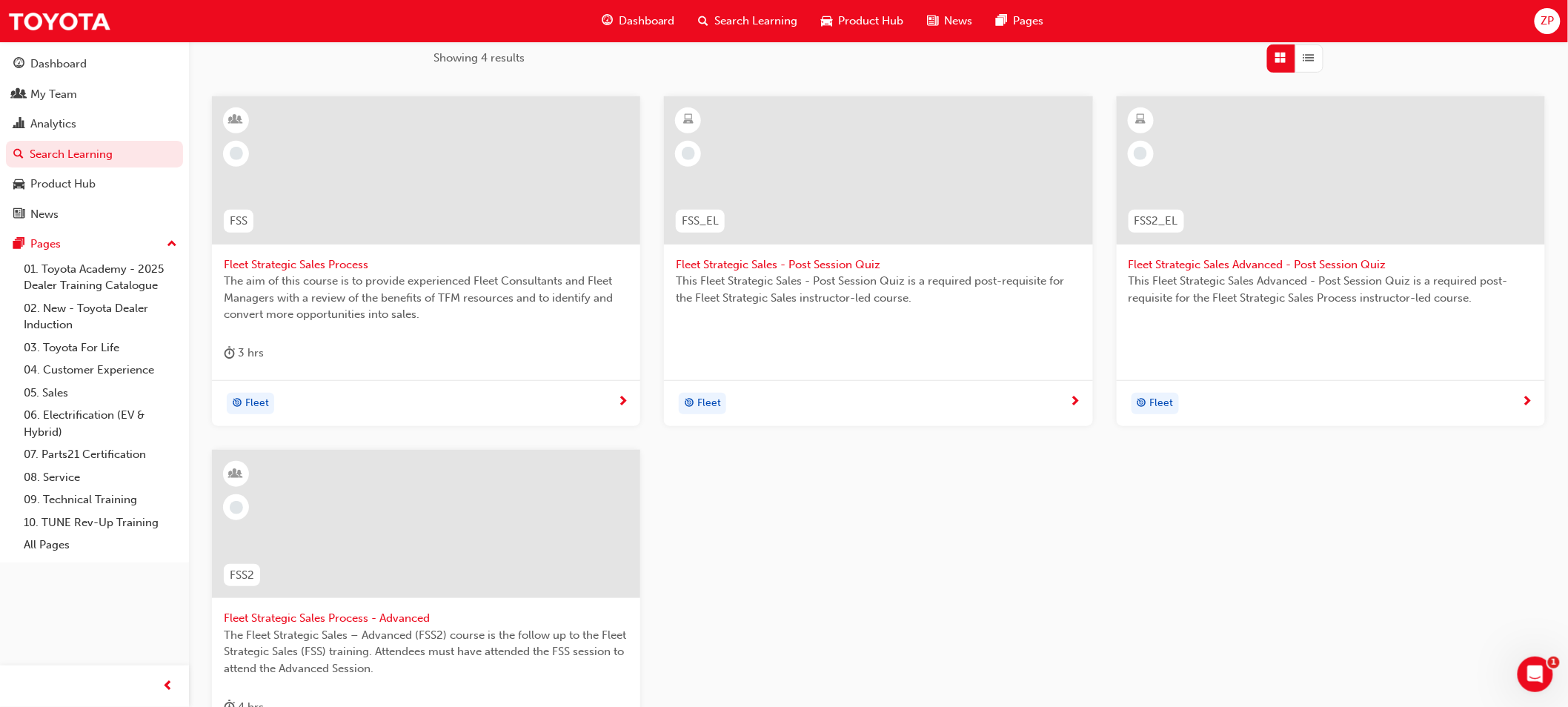
click at [486, 623] on span "Fleet Strategic Sales Process - Advanced" at bounding box center [426, 618] width 405 height 17
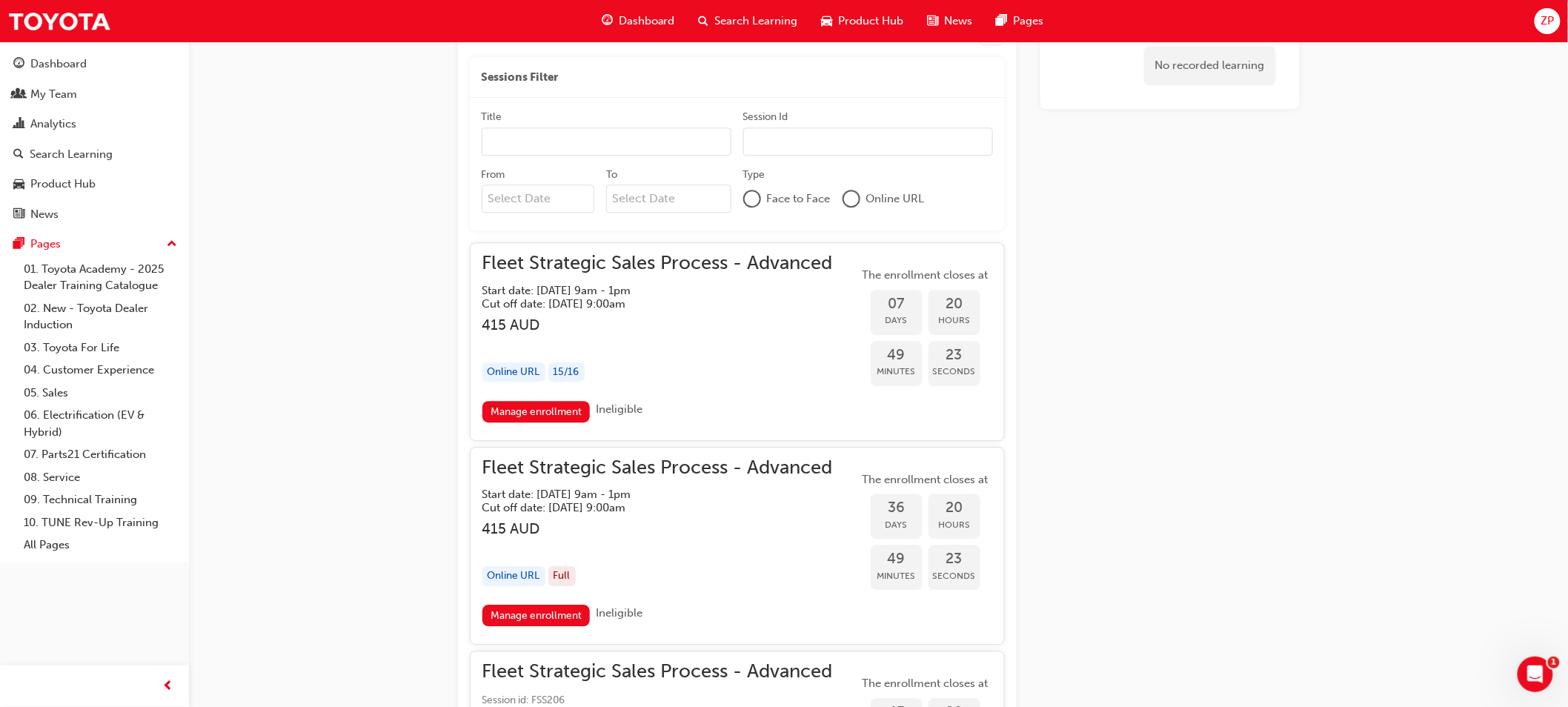
scroll to position [1516, 0]
click at [546, 624] on link "Manage enrollment" at bounding box center [536, 617] width 108 height 22
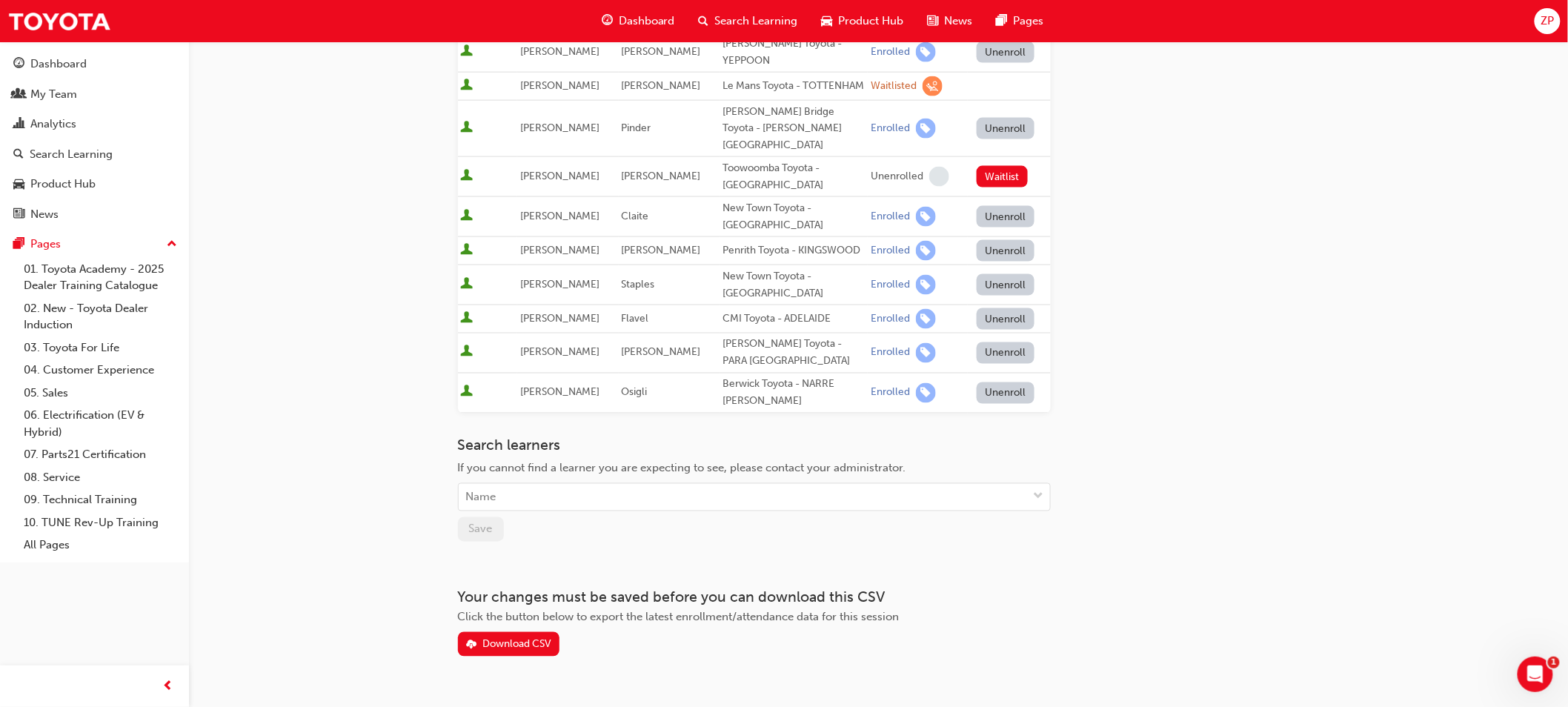
scroll to position [836, 0]
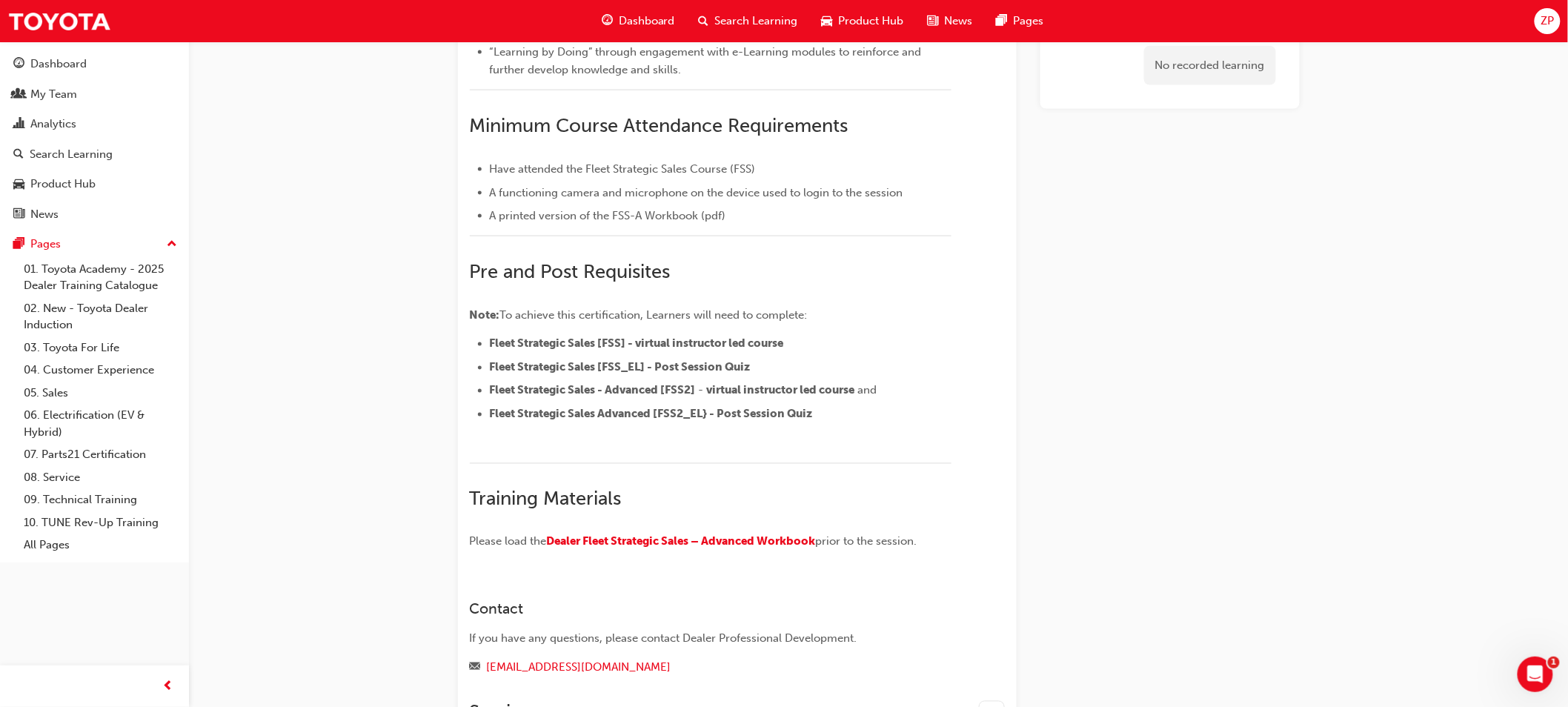
scroll to position [1516, 0]
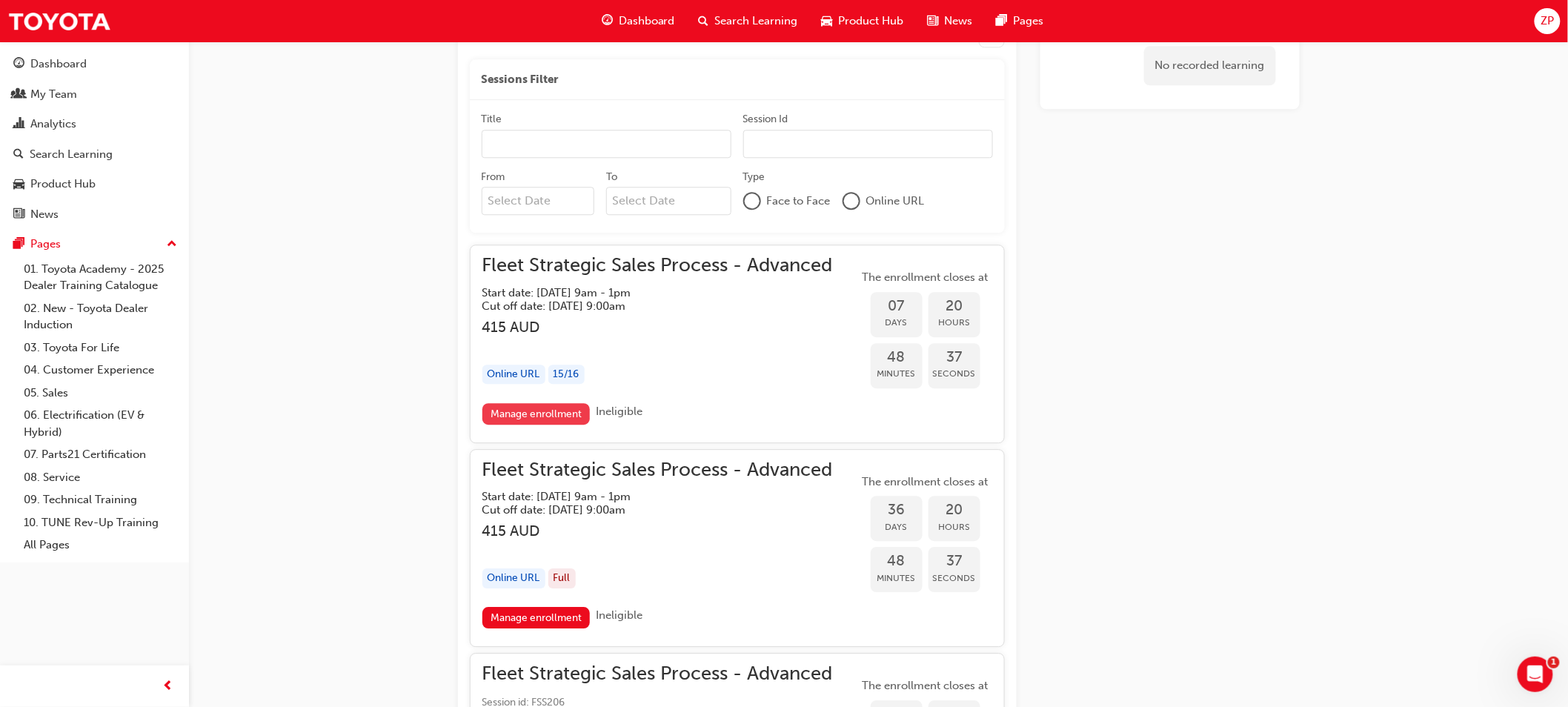
click at [566, 416] on link "Manage enrollment" at bounding box center [536, 414] width 108 height 22
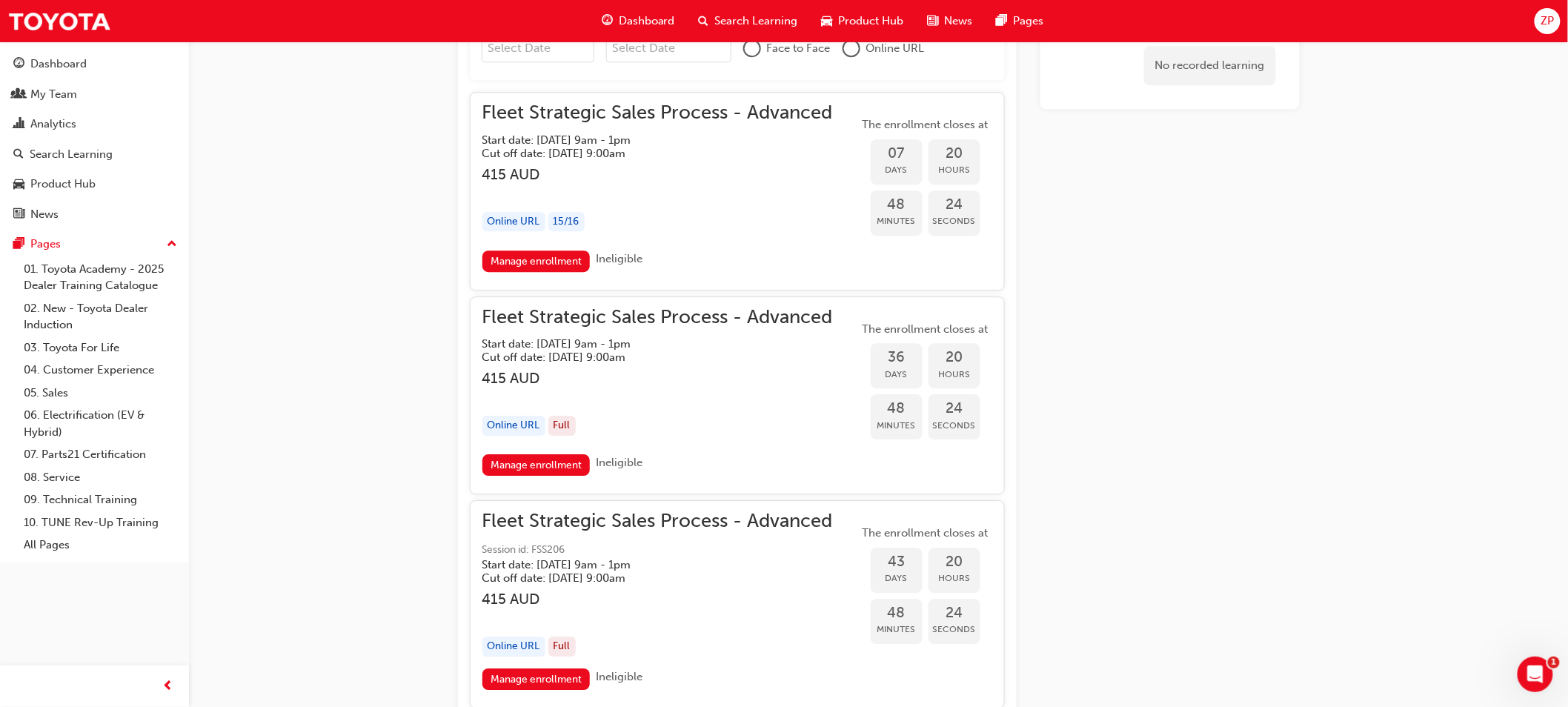
scroll to position [1681, 0]
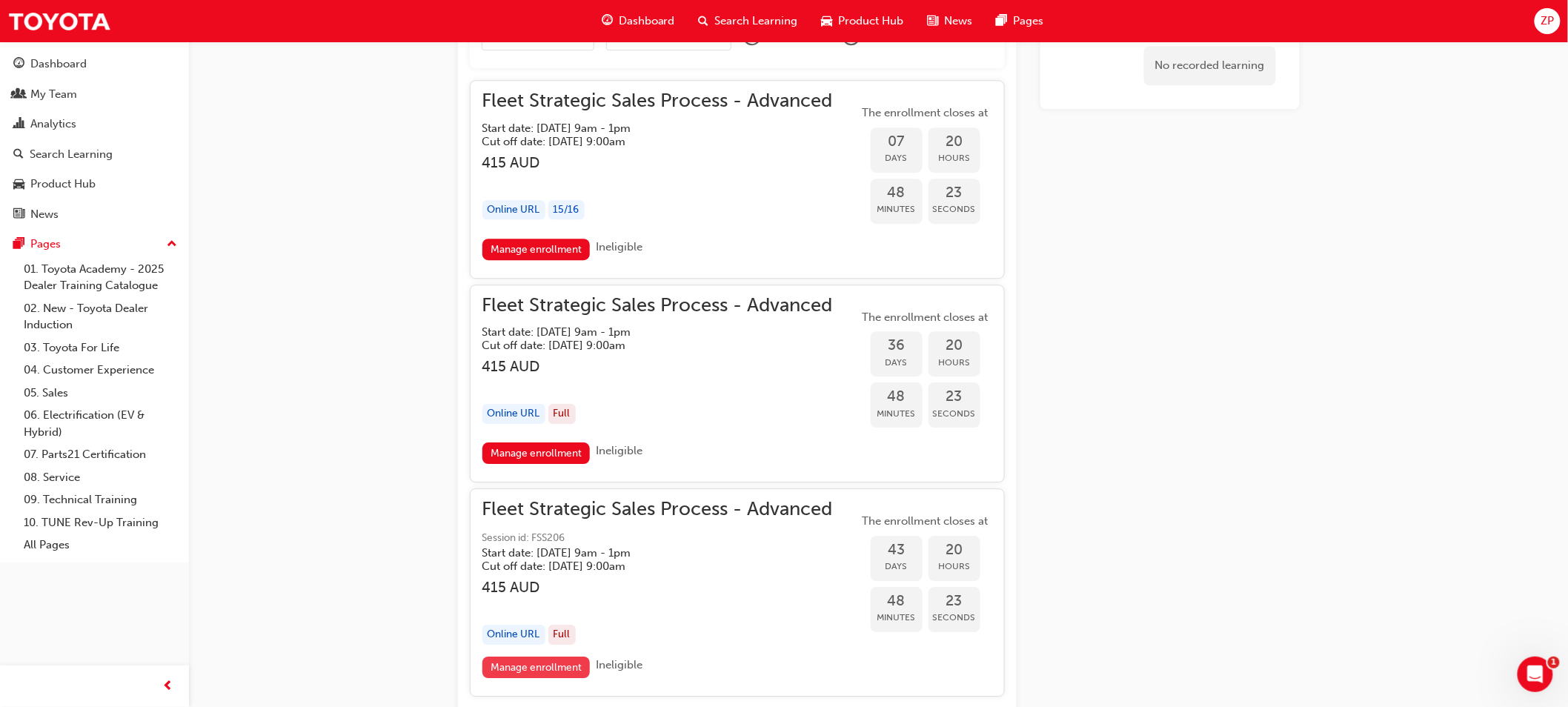
click at [542, 668] on link "Manage enrollment" at bounding box center [536, 667] width 108 height 22
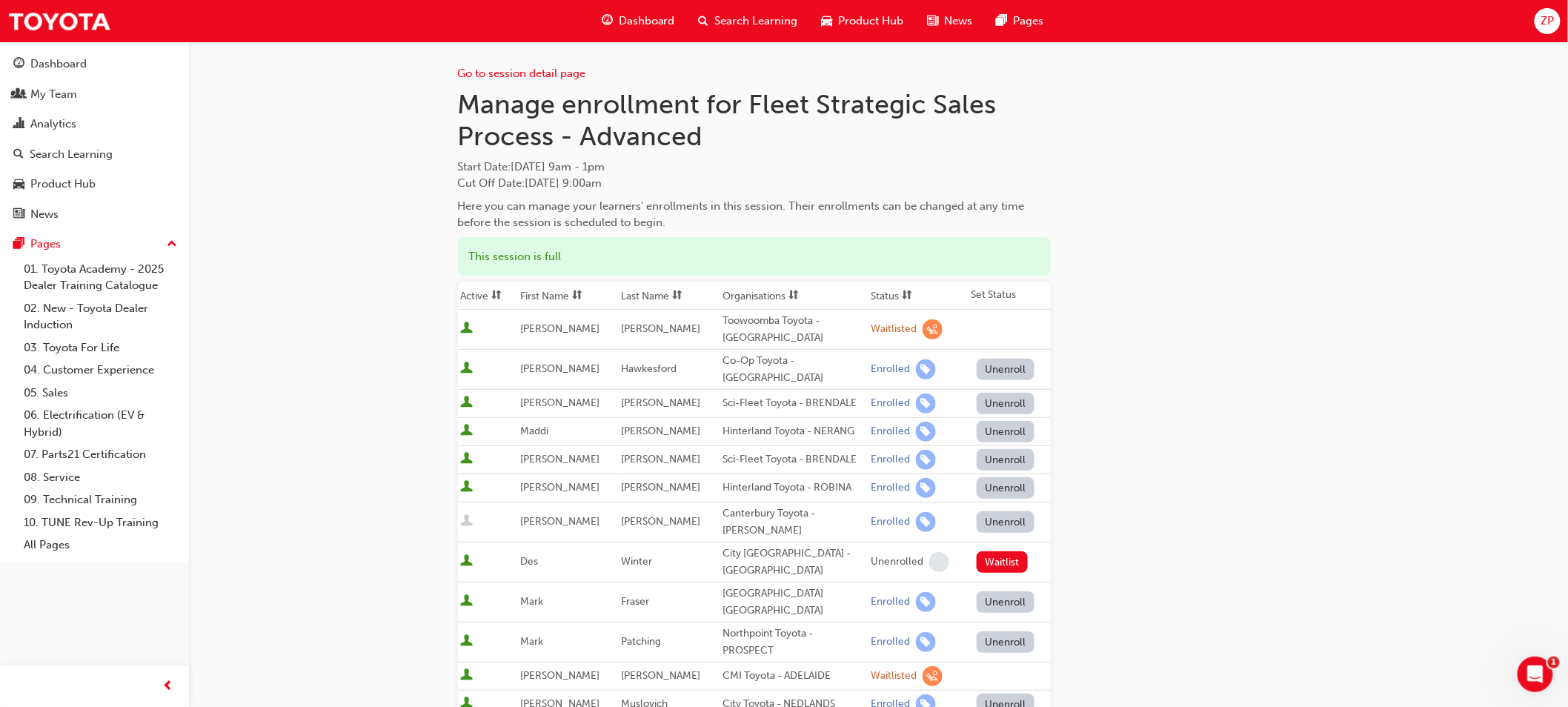
scroll to position [1681, 0]
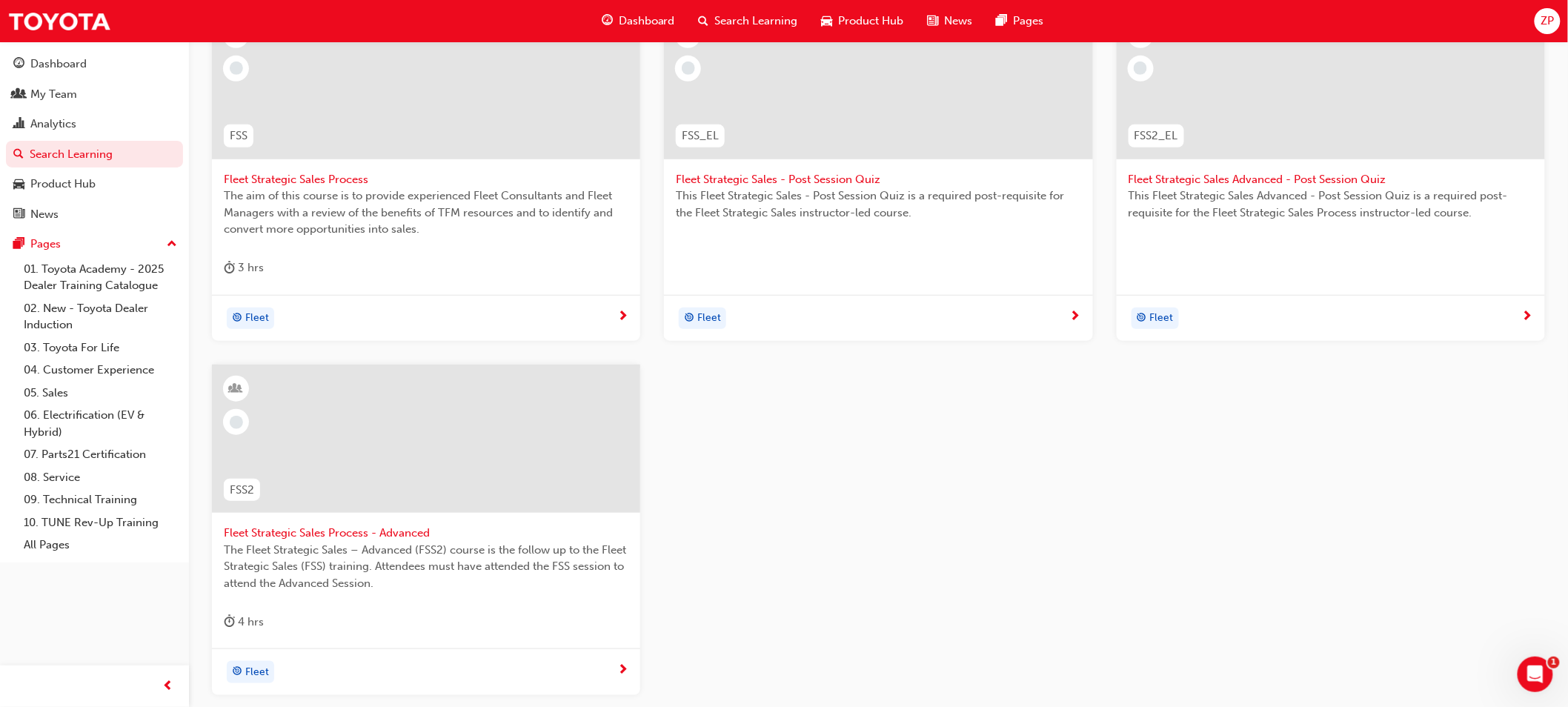
scroll to position [217, 0]
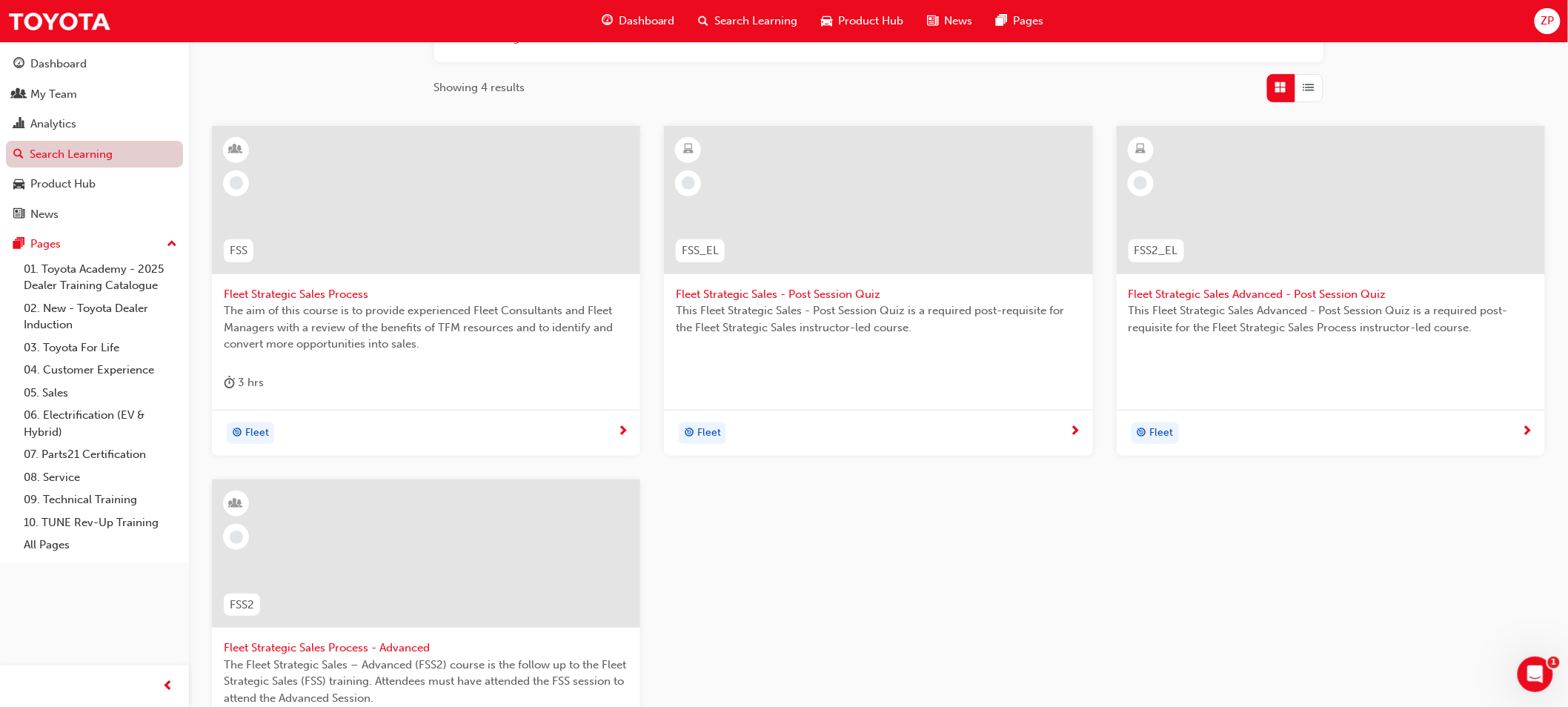
click at [62, 159] on link "Search Learning" at bounding box center [94, 155] width 177 height 27
click at [82, 154] on link "Search Learning" at bounding box center [94, 155] width 177 height 27
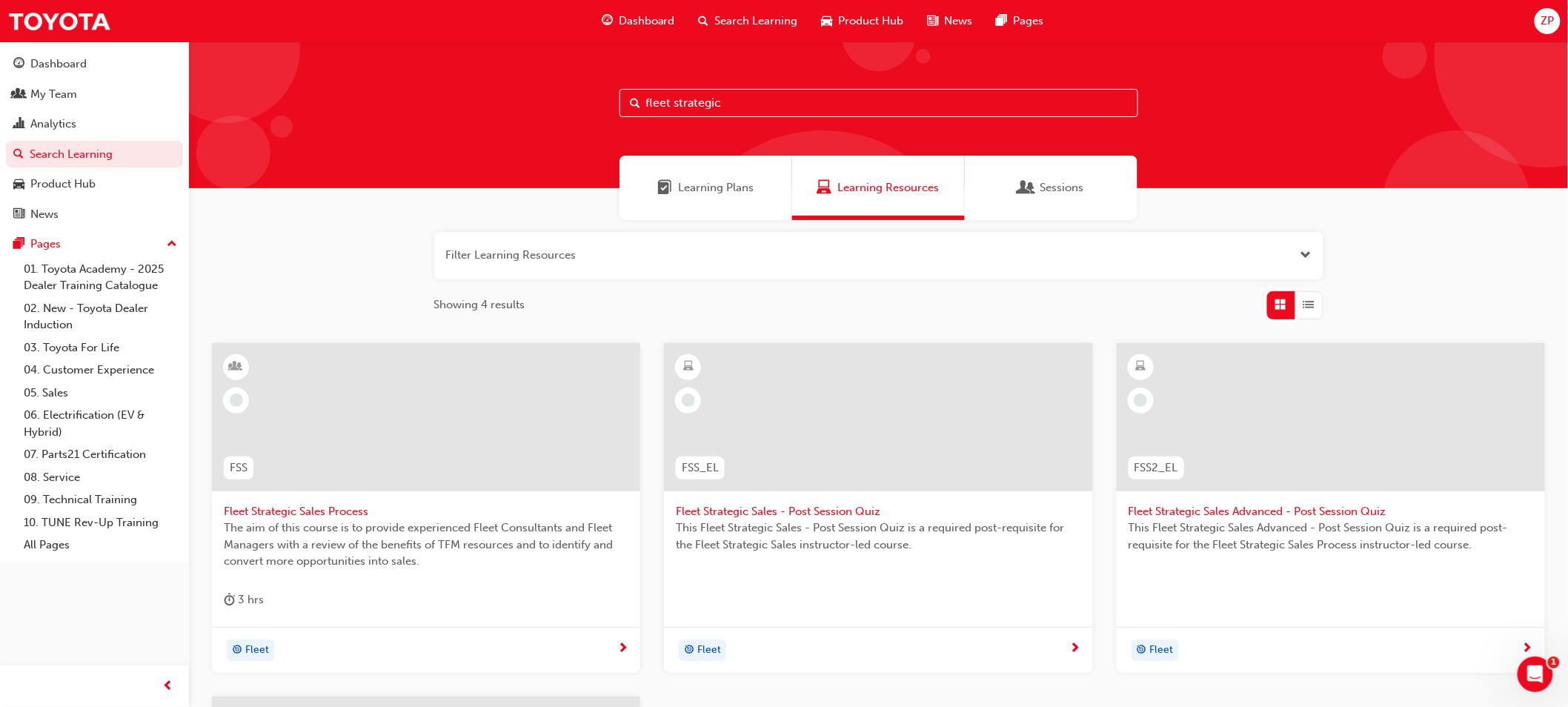
drag, startPoint x: 721, startPoint y: 102, endPoint x: 593, endPoint y: 110, distance: 128.2
click at [593, 110] on div "fleet strategic" at bounding box center [878, 115] width 1379 height 147
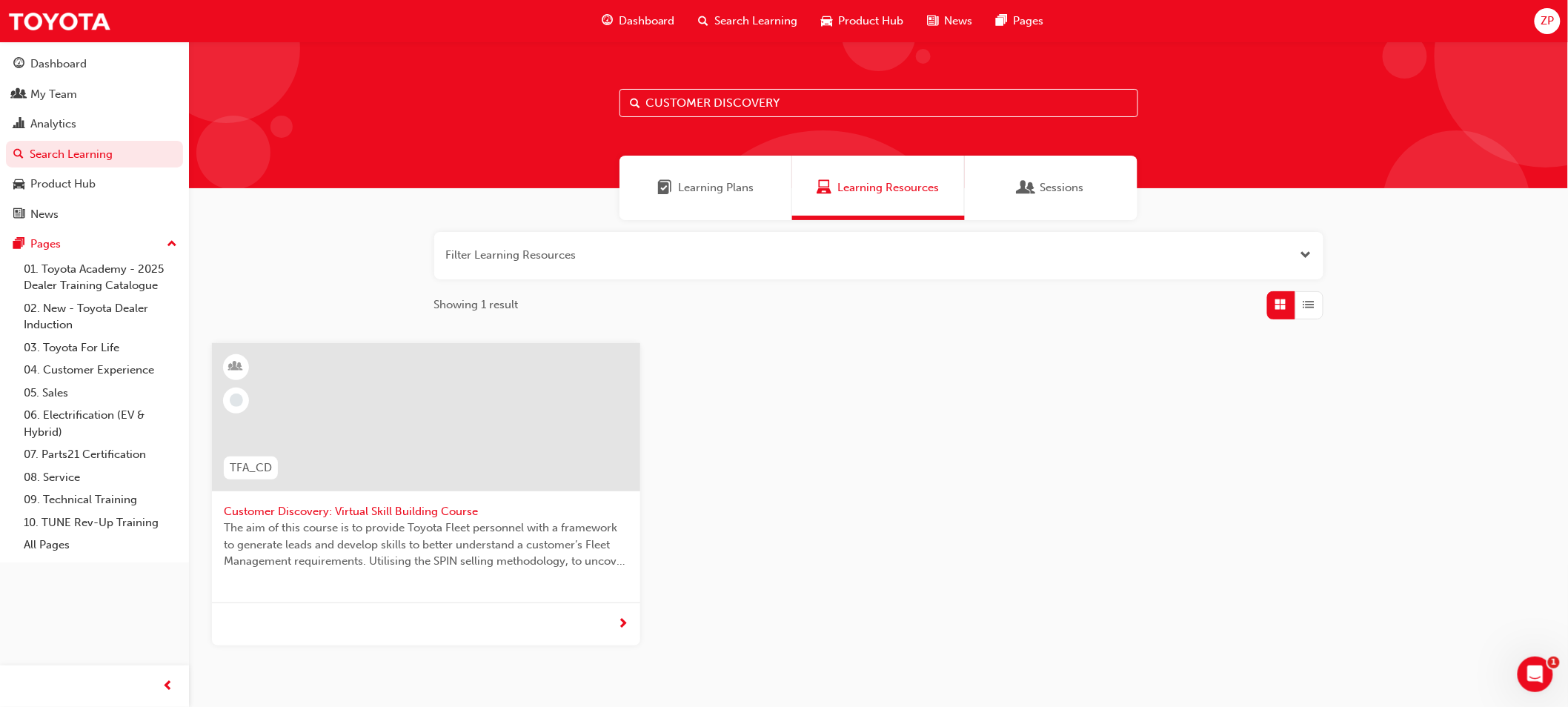
type input "CUSTOMER DISCOVERY"
click at [423, 516] on span "Customer Discovery: Virtual Skill Building Course" at bounding box center [426, 512] width 405 height 17
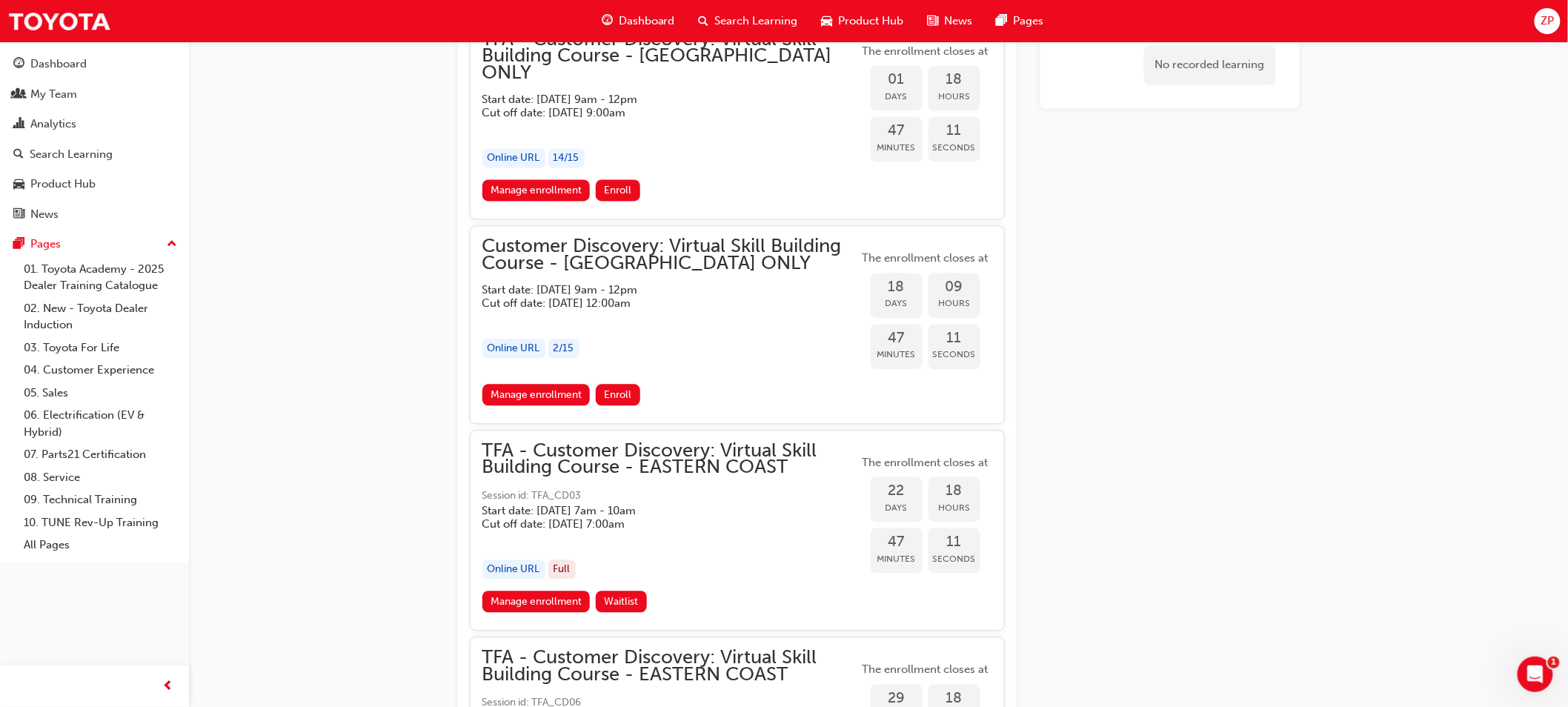
scroll to position [1143, 0]
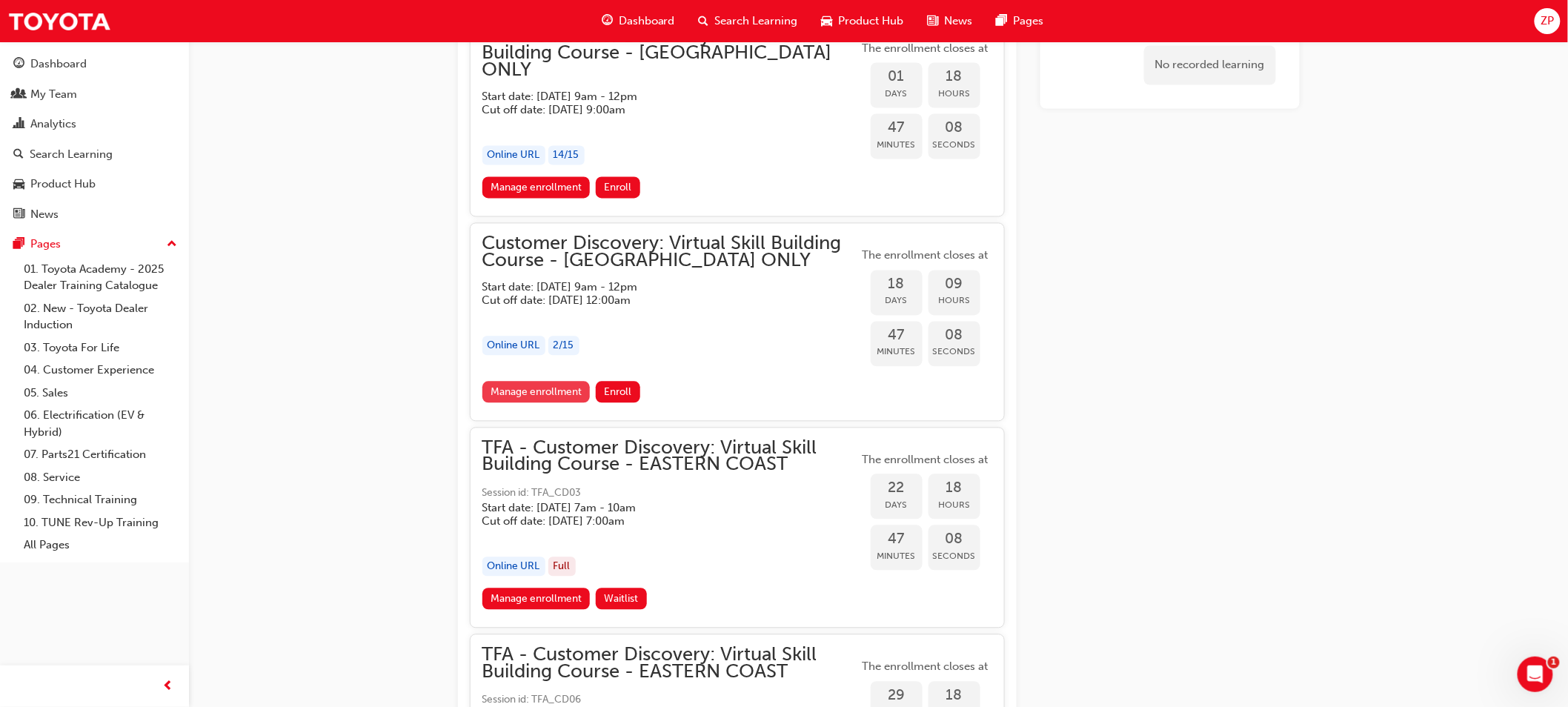
click at [548, 382] on link "Manage enrollment" at bounding box center [536, 392] width 108 height 22
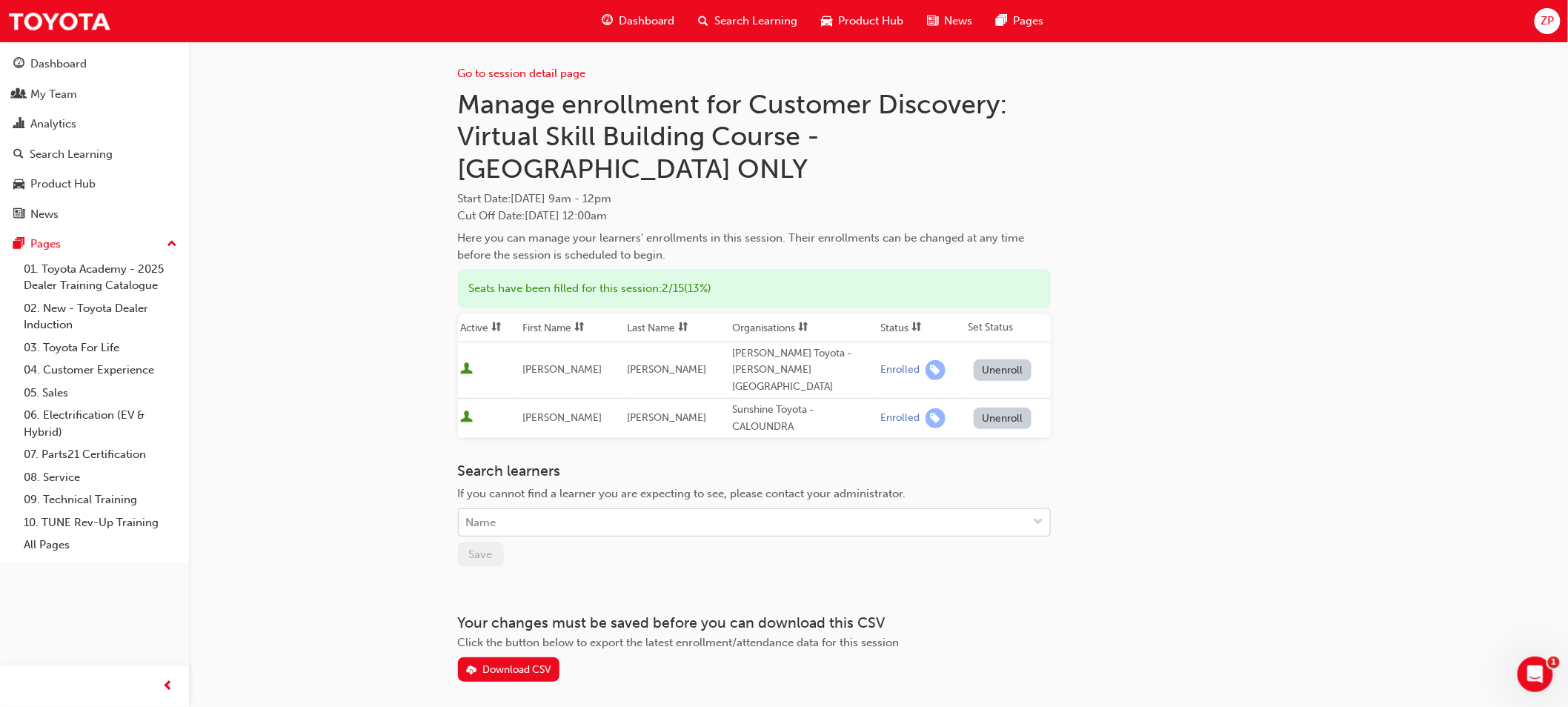
click at [591, 510] on div "Name" at bounding box center [744, 523] width 569 height 26
type input "SHEE"
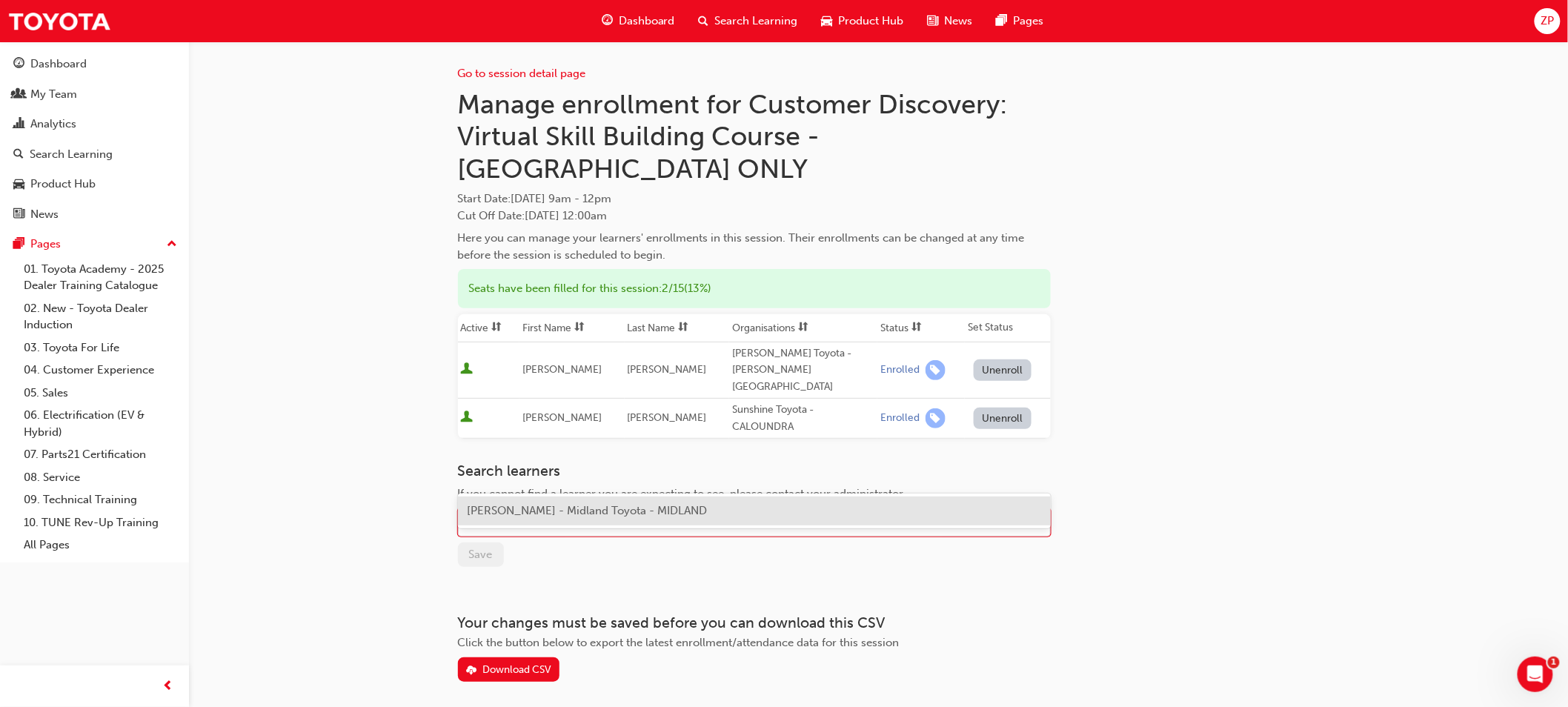
click at [587, 509] on span "[PERSON_NAME] - Midland Toyota - MIDLAND" at bounding box center [587, 511] width 240 height 14
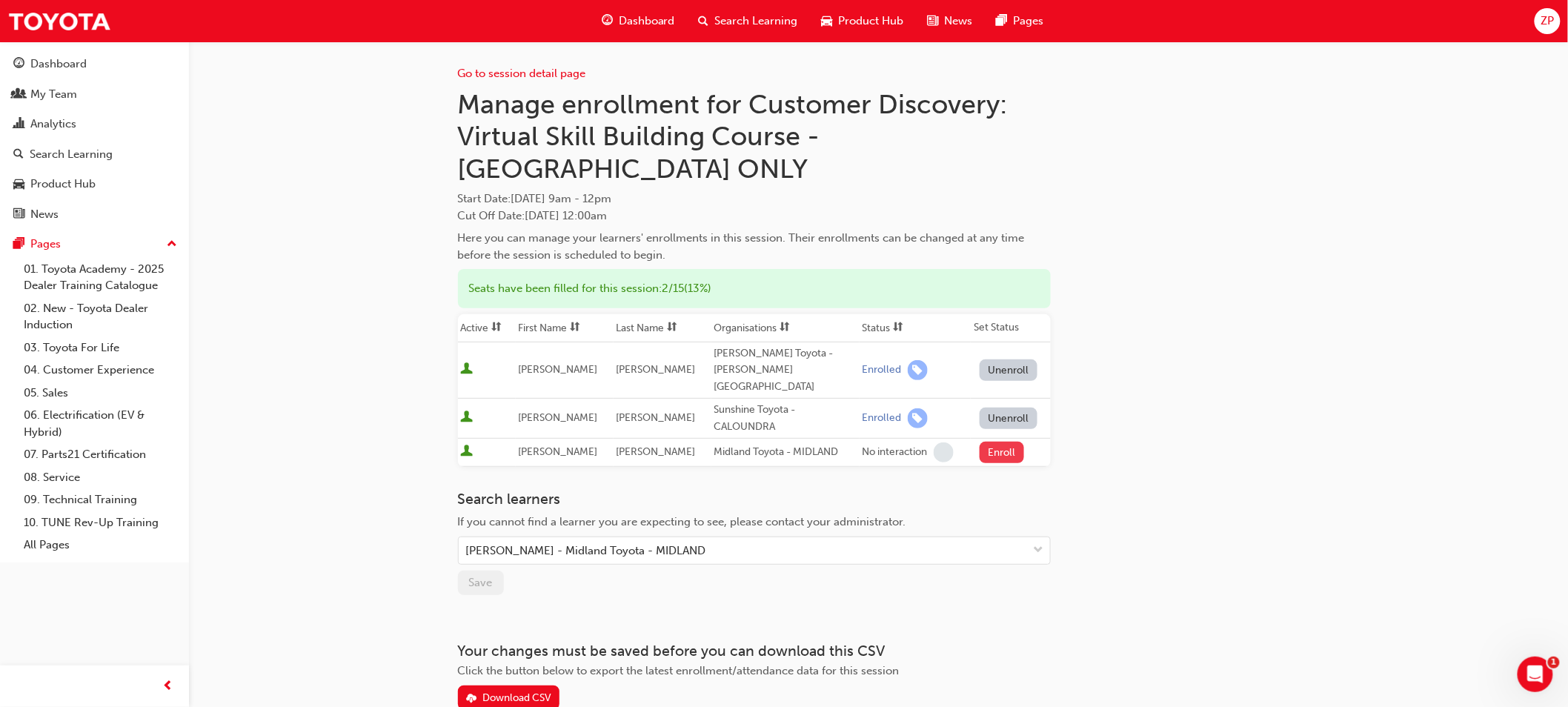
click at [997, 441] on button "Enroll" at bounding box center [1001, 452] width 44 height 22
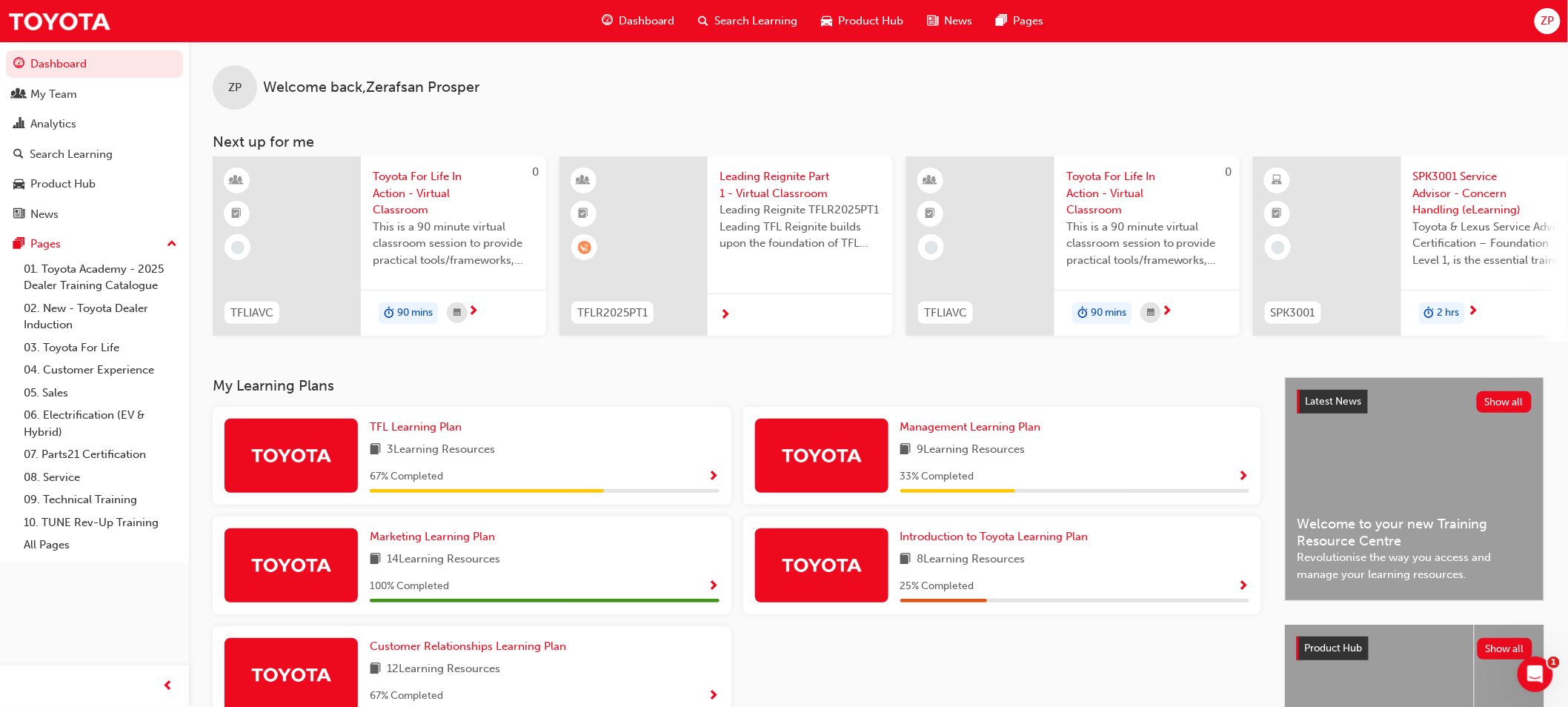
click at [733, 16] on span "Search Learning" at bounding box center [756, 21] width 83 height 17
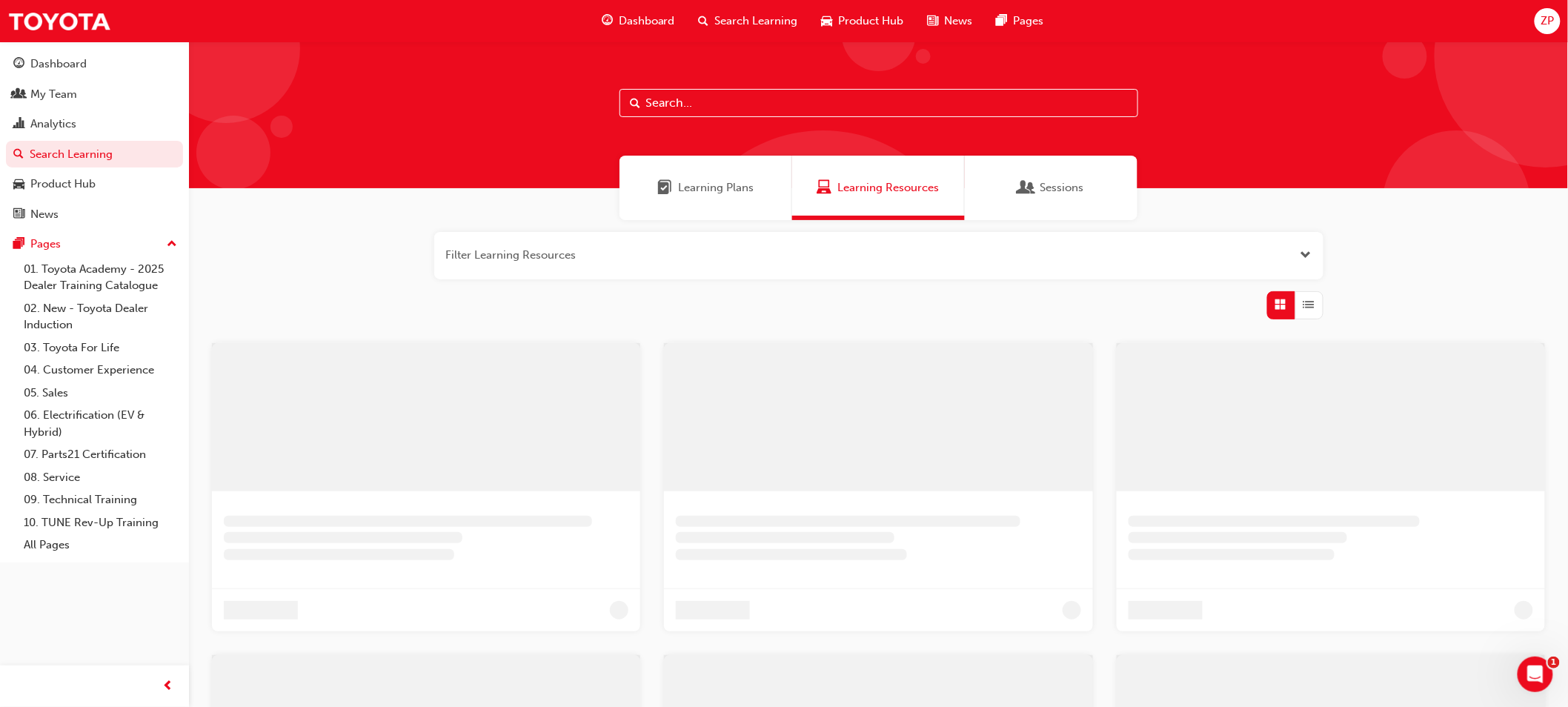
click at [672, 102] on input "text" at bounding box center [878, 102] width 519 height 28
type input "strategic"
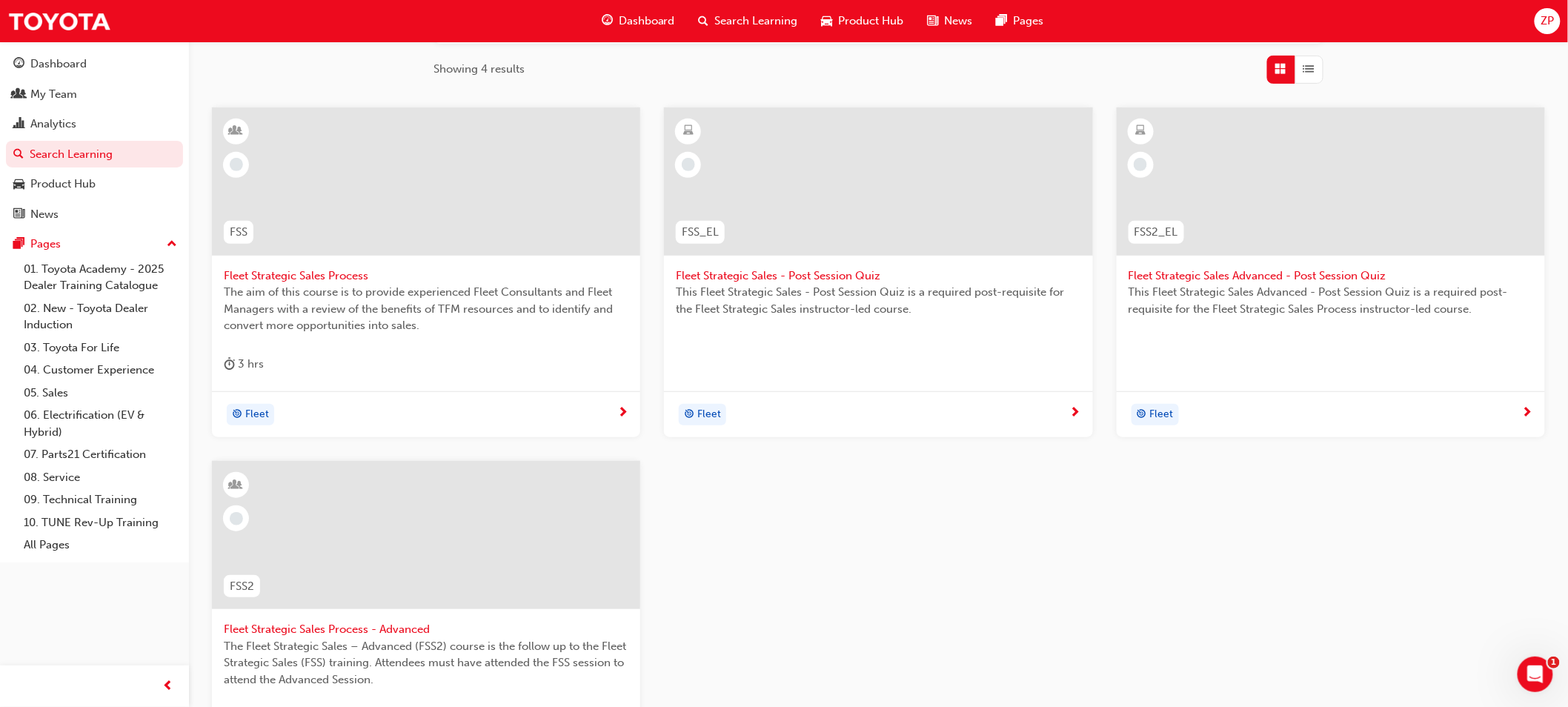
scroll to position [247, 0]
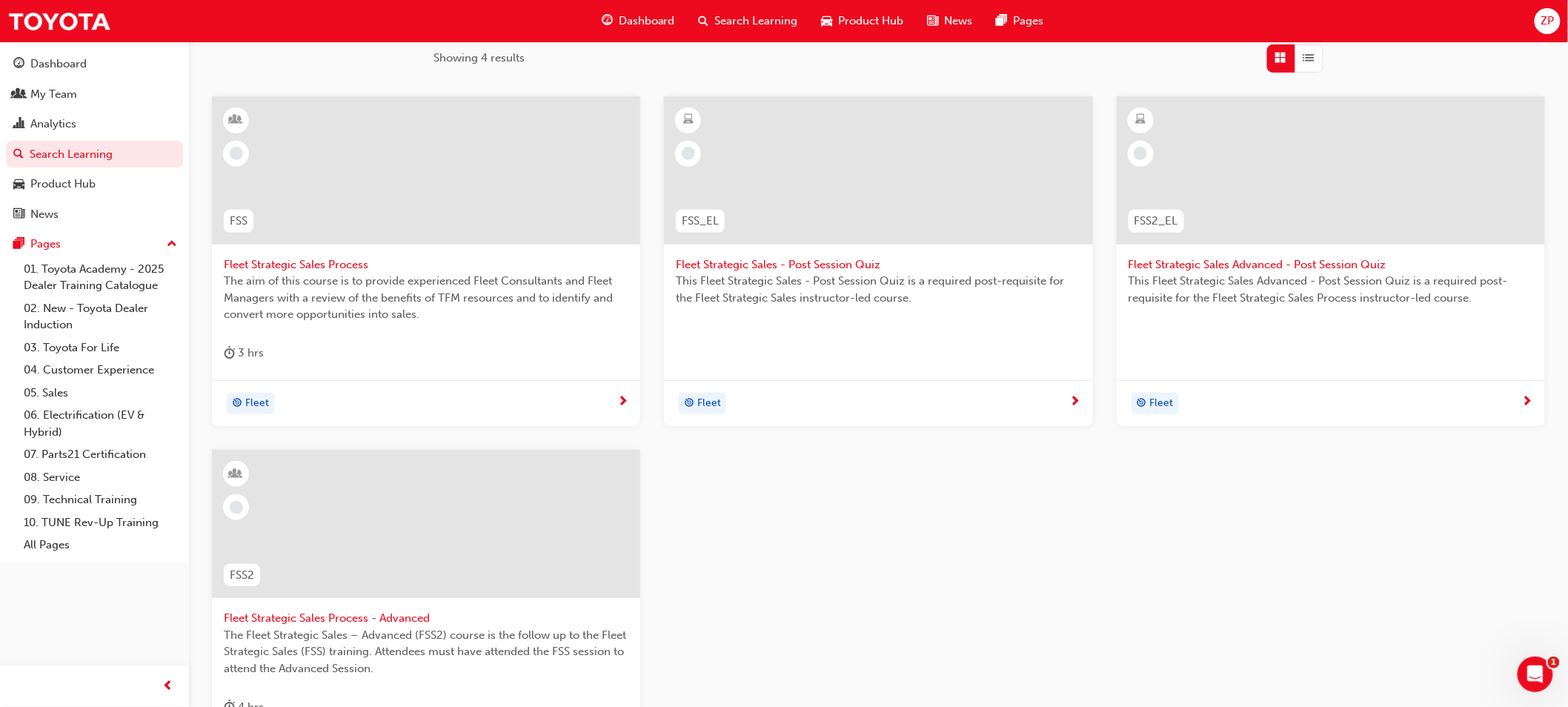
click at [410, 614] on span "Fleet Strategic Sales Process - Advanced" at bounding box center [426, 618] width 405 height 17
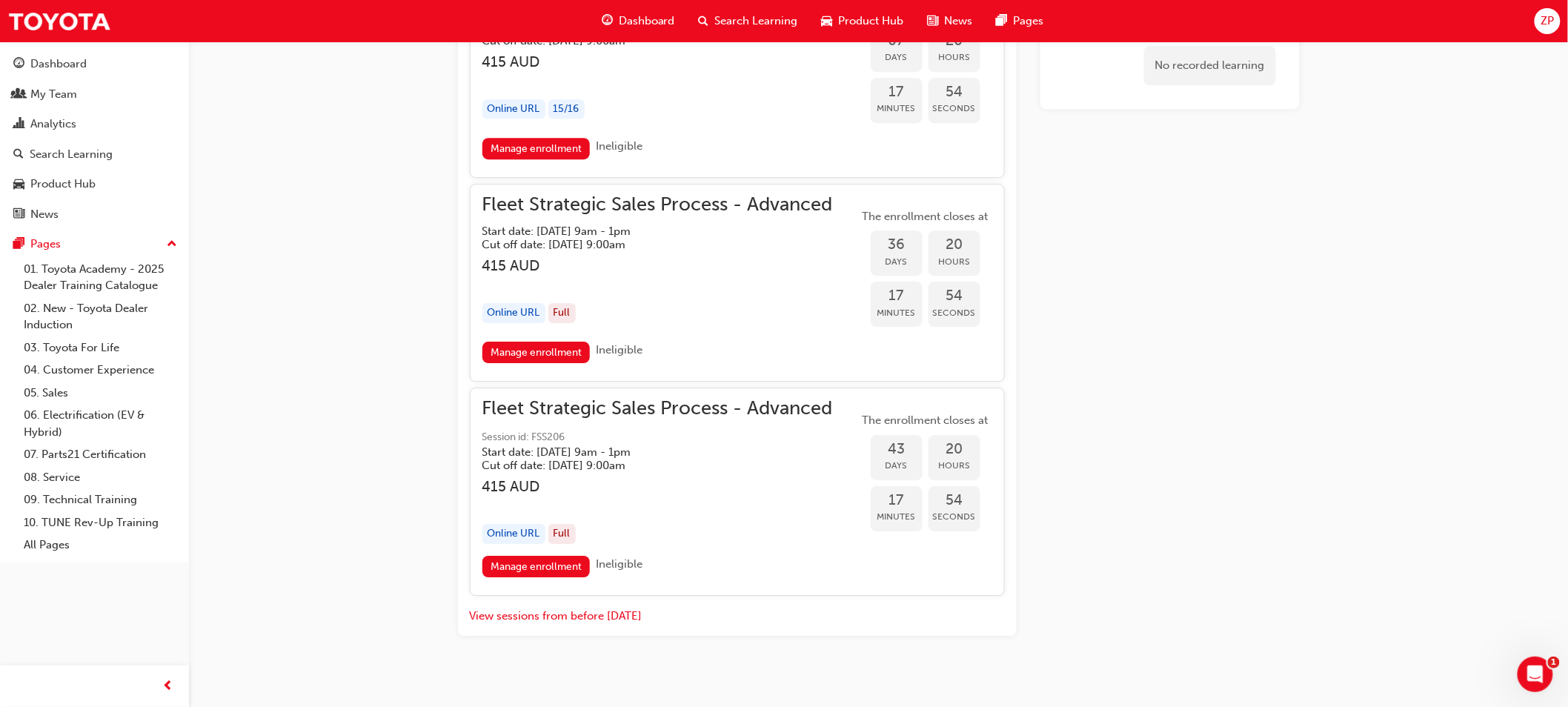
scroll to position [1794, 0]
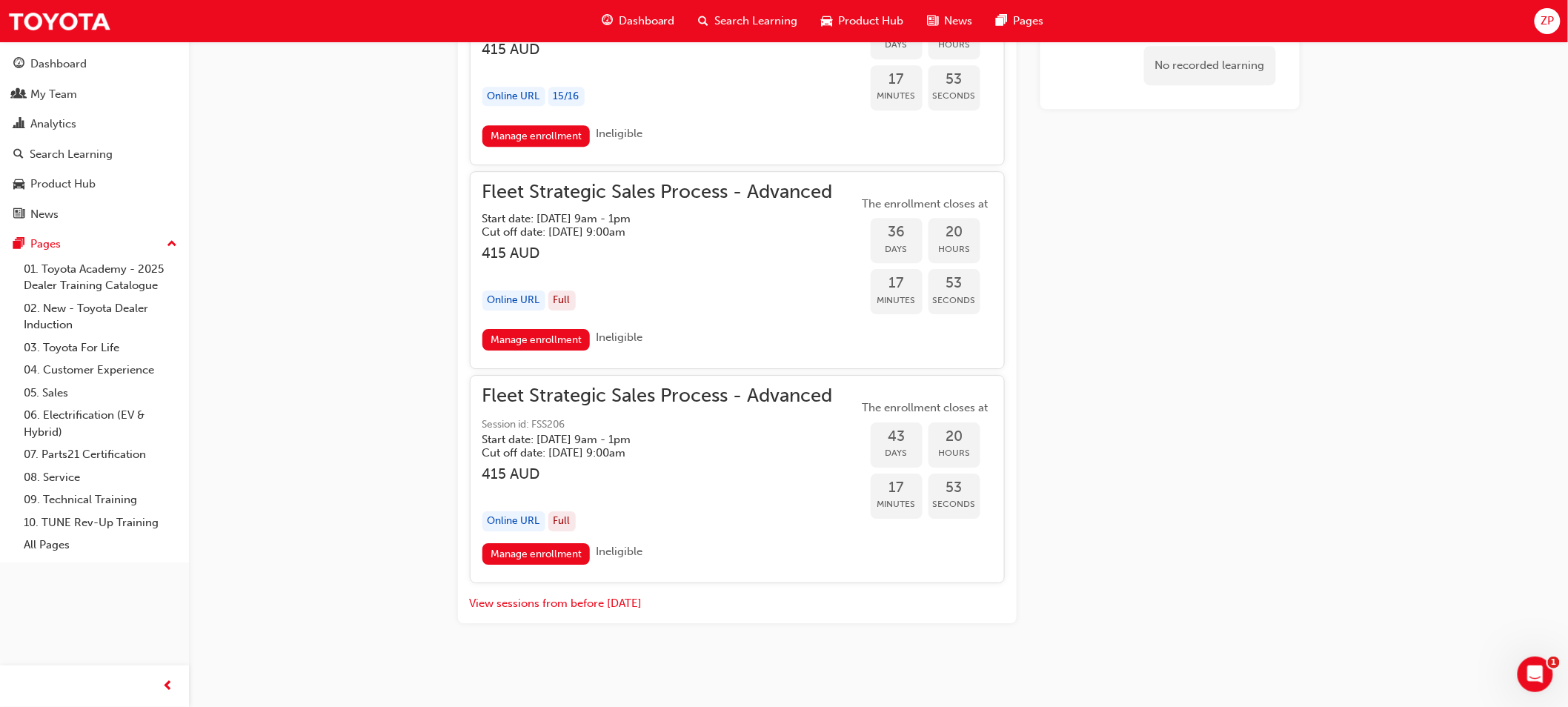
drag, startPoint x: 710, startPoint y: 296, endPoint x: 700, endPoint y: 305, distance: 13.5
click at [710, 296] on div "Online URL Full" at bounding box center [657, 300] width 351 height 20
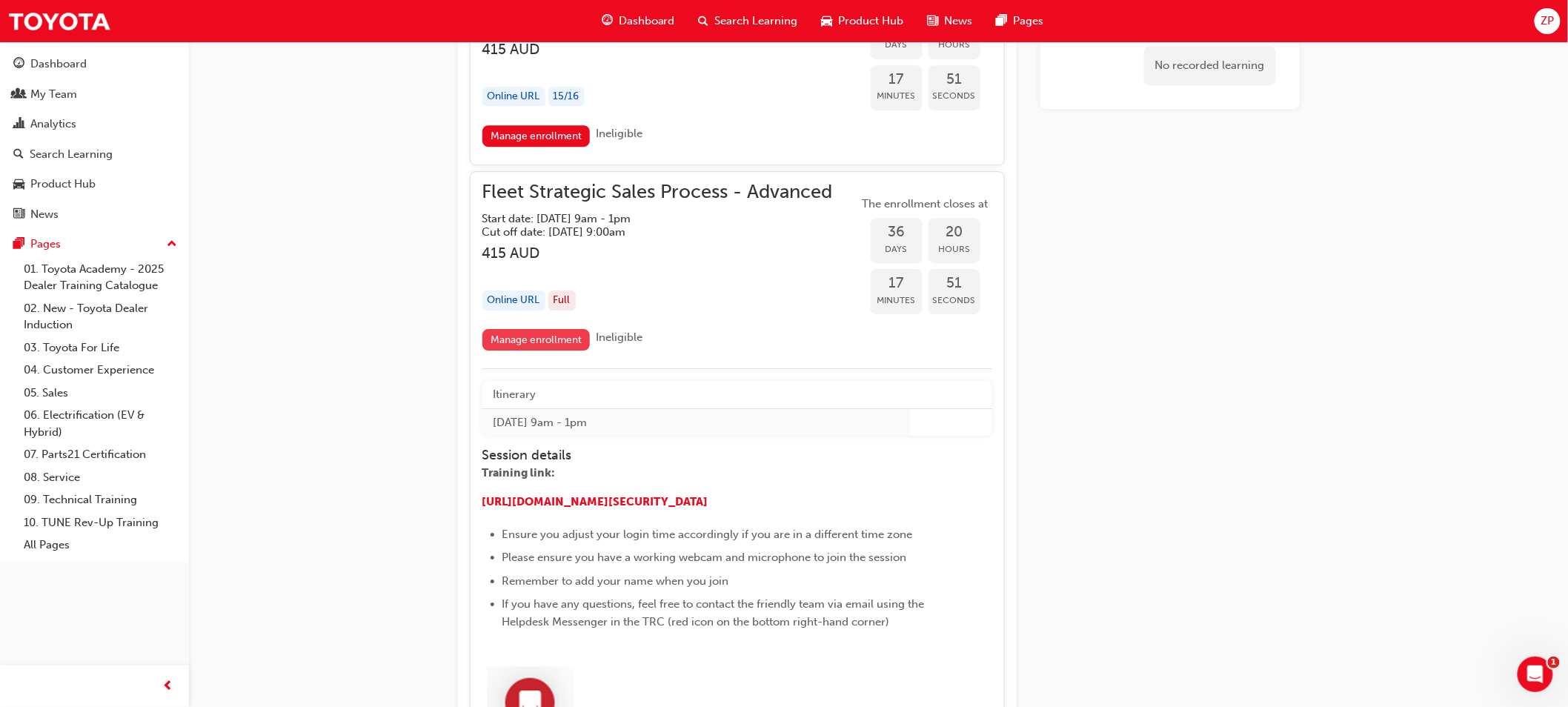
click at [548, 343] on link "Manage enrollment" at bounding box center [536, 340] width 108 height 22
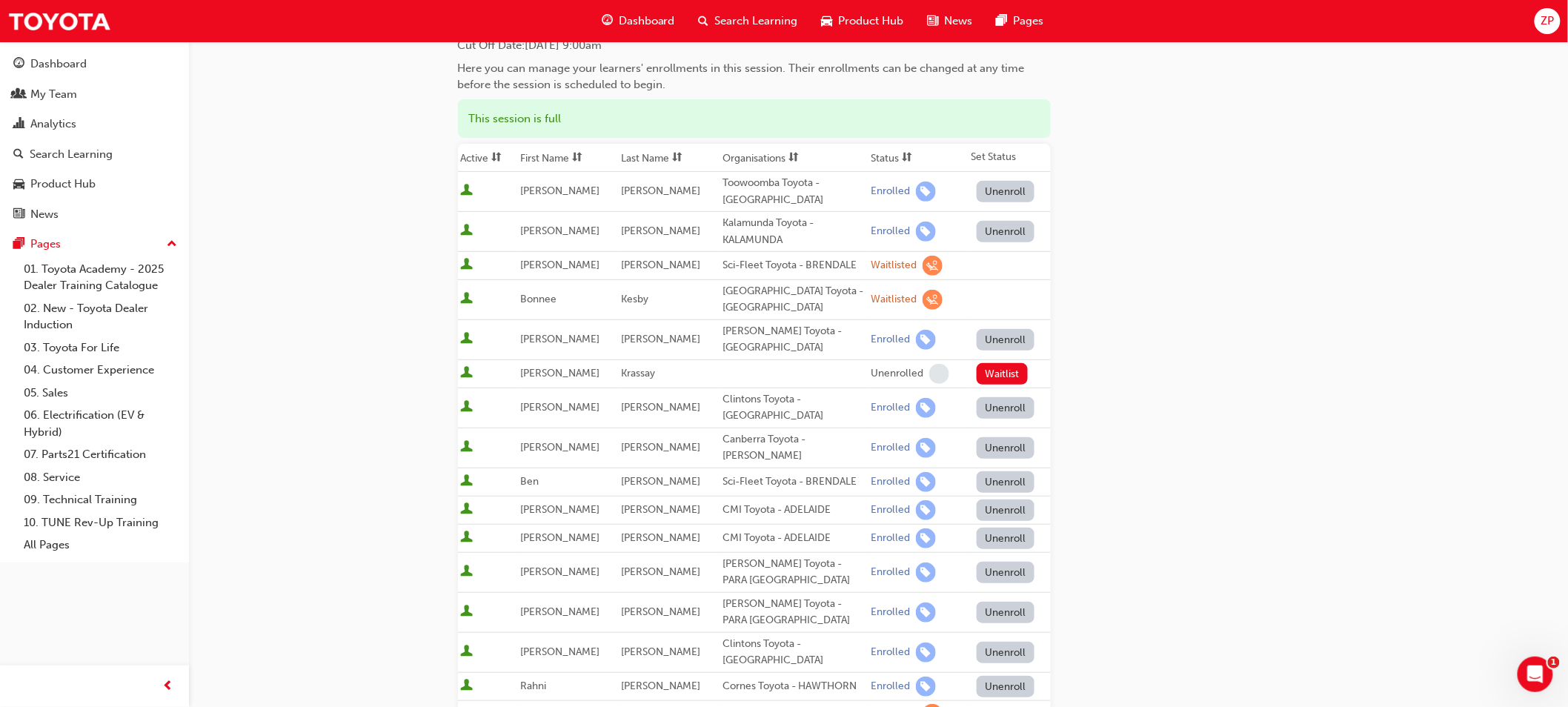
scroll to position [82, 0]
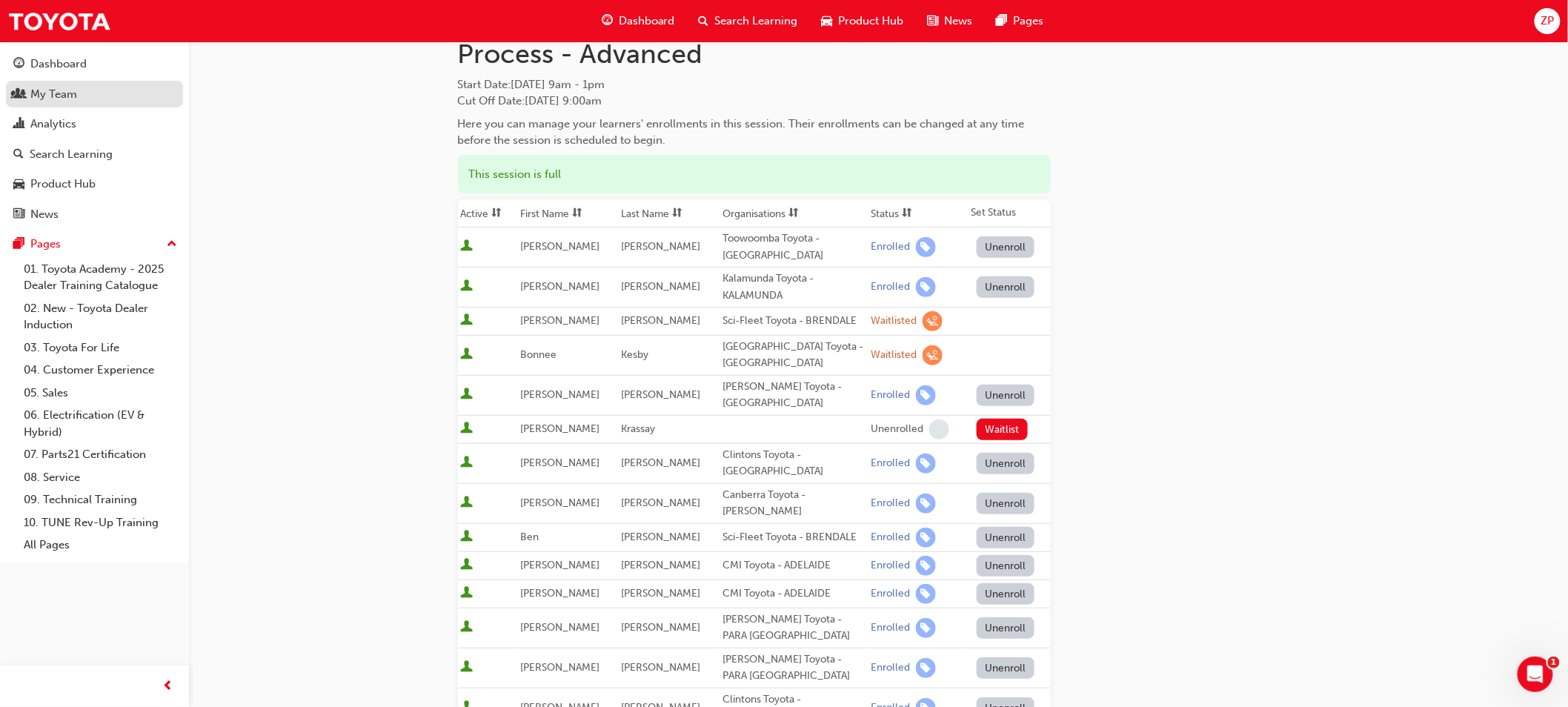
click at [90, 96] on div "My Team" at bounding box center [94, 94] width 162 height 19
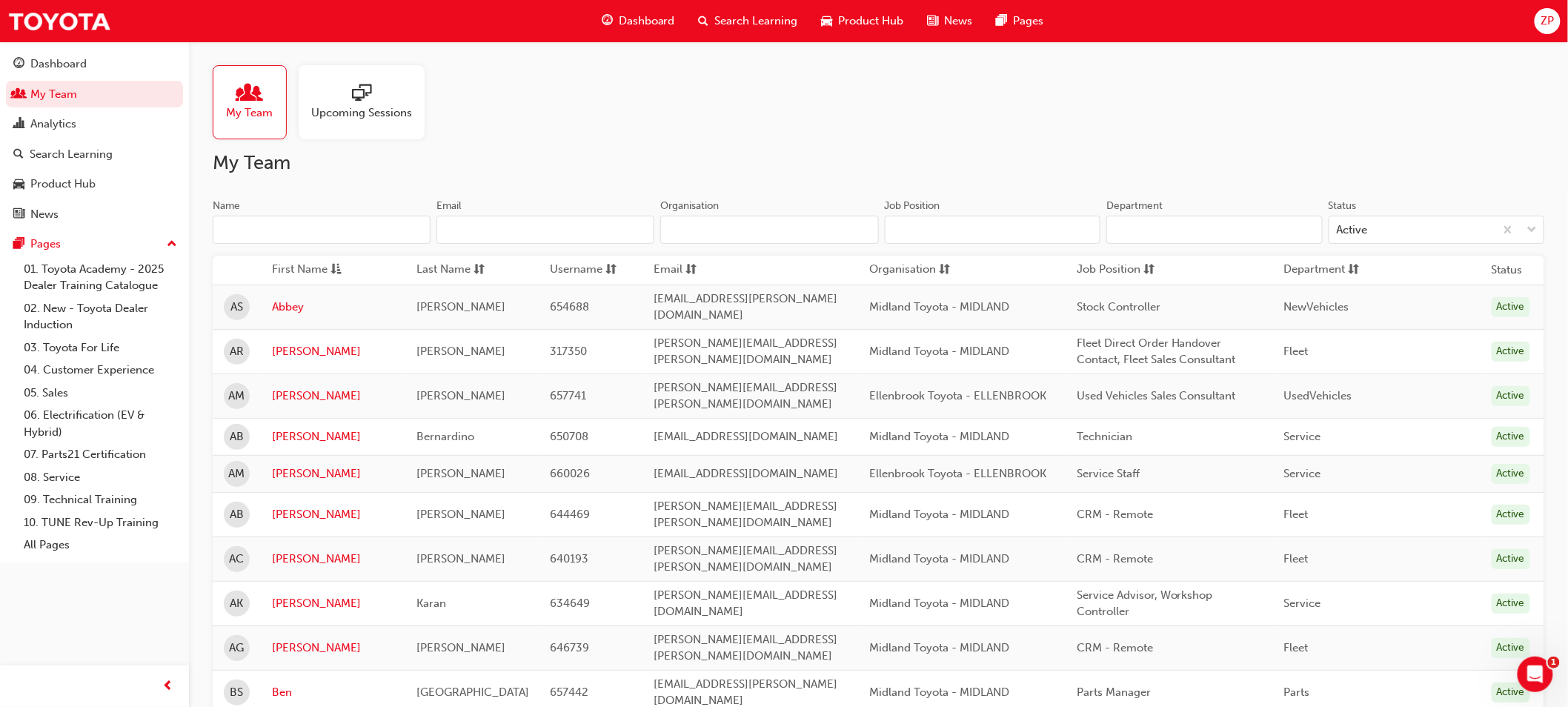
click at [300, 228] on input "Name" at bounding box center [322, 229] width 218 height 28
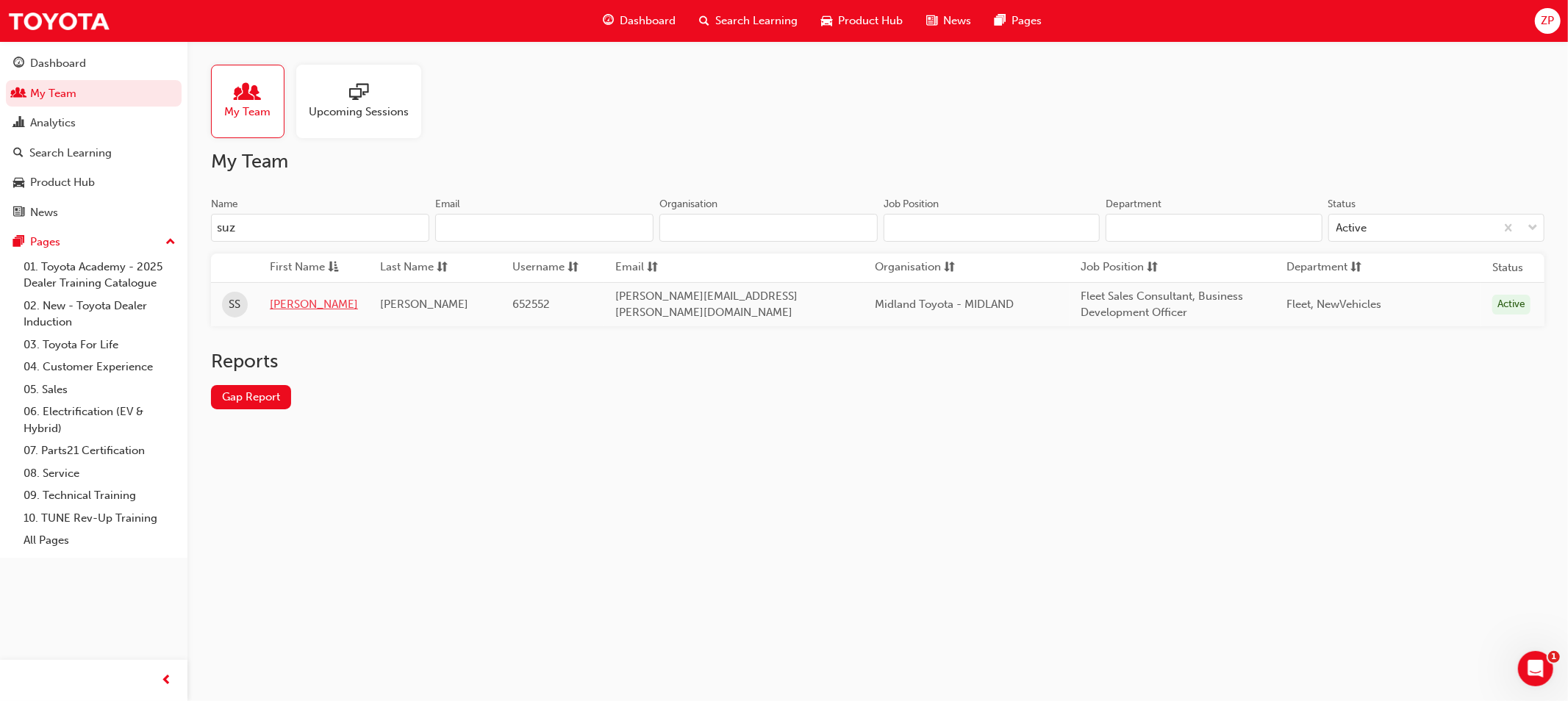
type input "suz"
click at [282, 303] on link "[PERSON_NAME]" at bounding box center [314, 304] width 88 height 17
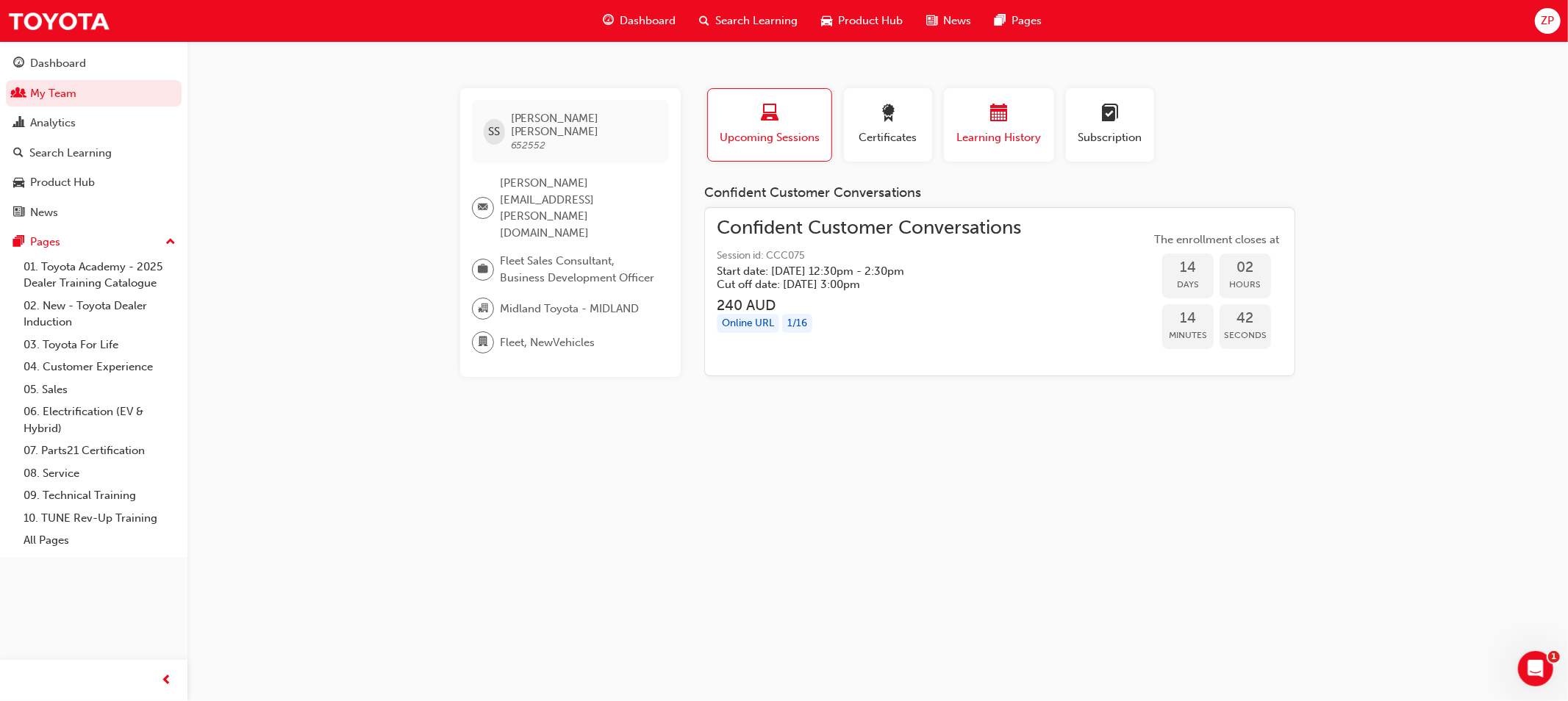
click at [1015, 122] on div "button" at bounding box center [999, 115] width 88 height 22
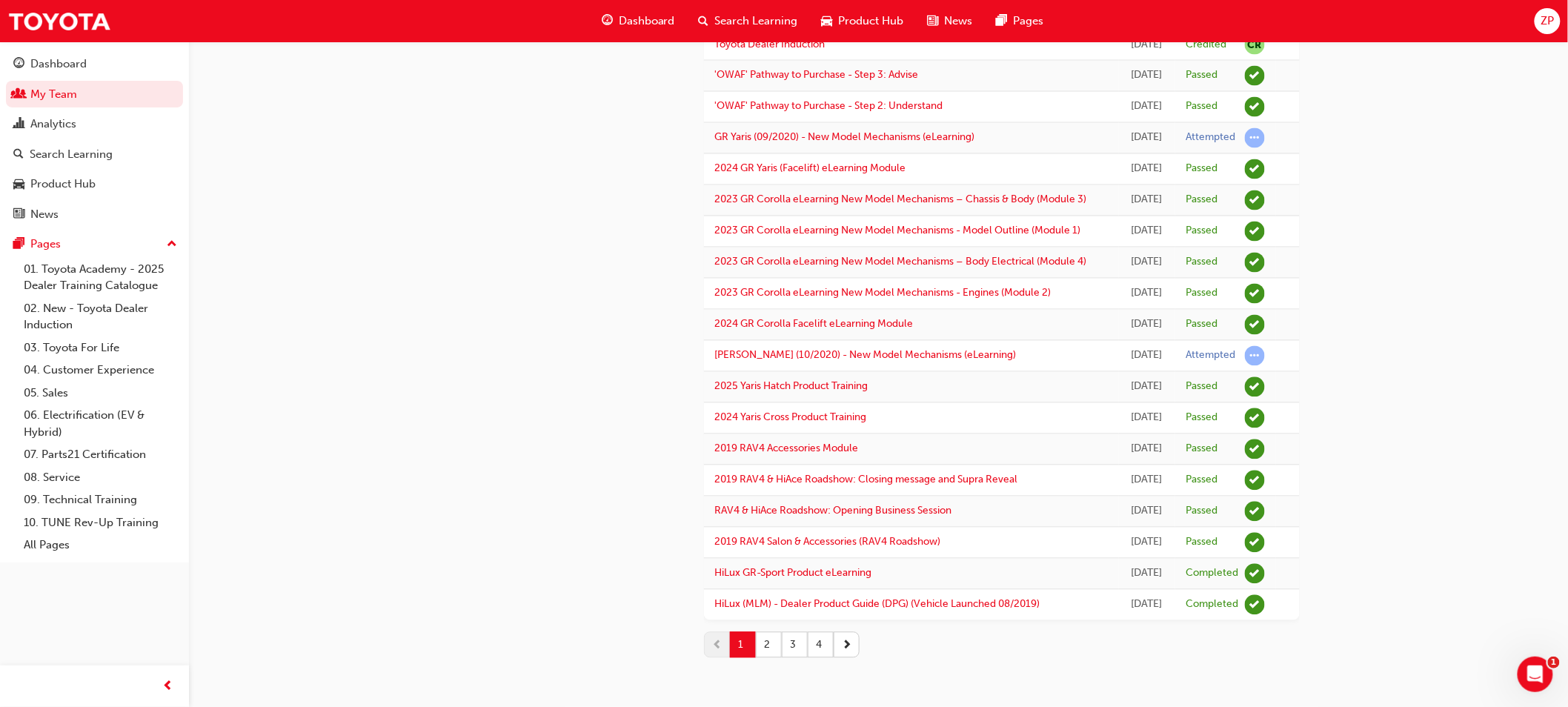
scroll to position [1399, 0]
